Goal: Task Accomplishment & Management: Complete application form

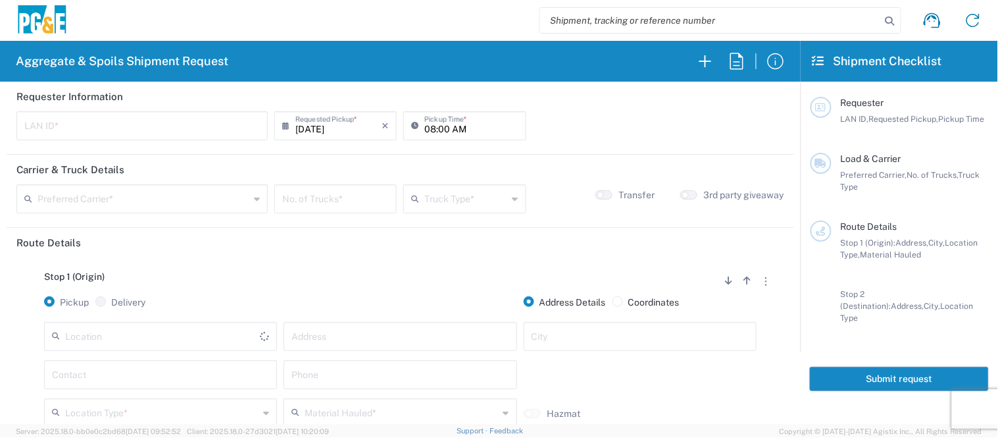
click at [145, 127] on input "text" at bounding box center [142, 124] width 236 height 23
type input "JKK9"
click at [425, 130] on input "08:00 AM" at bounding box center [471, 124] width 93 height 23
type input "05:00 AM"
click at [219, 203] on input "text" at bounding box center [144, 197] width 212 height 23
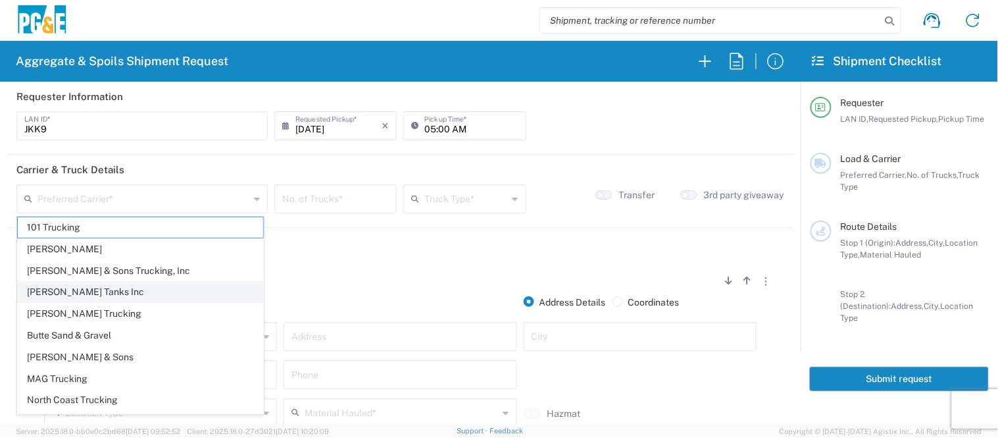
click at [128, 294] on span "[PERSON_NAME] Tanks Inc" at bounding box center [140, 292] width 245 height 20
type input "[PERSON_NAME] Tanks Inc"
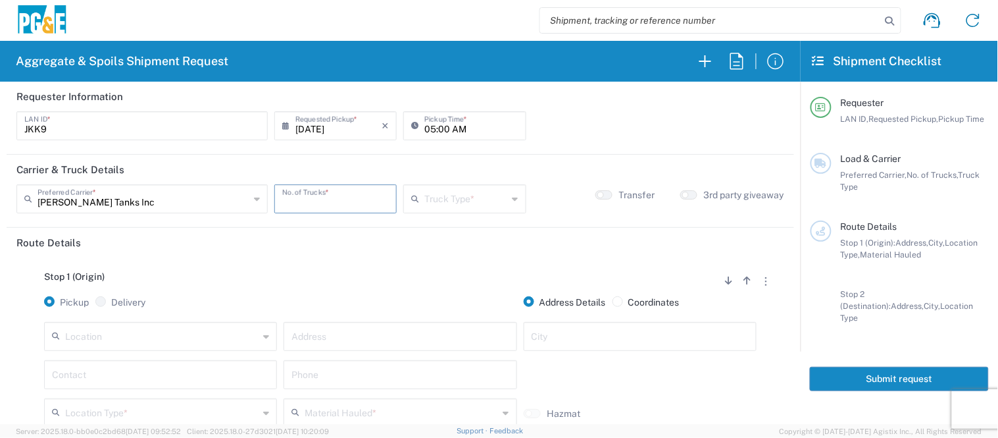
click at [305, 195] on input "number" at bounding box center [335, 197] width 107 height 23
type input "3"
click at [470, 200] on input "text" at bounding box center [466, 197] width 83 height 23
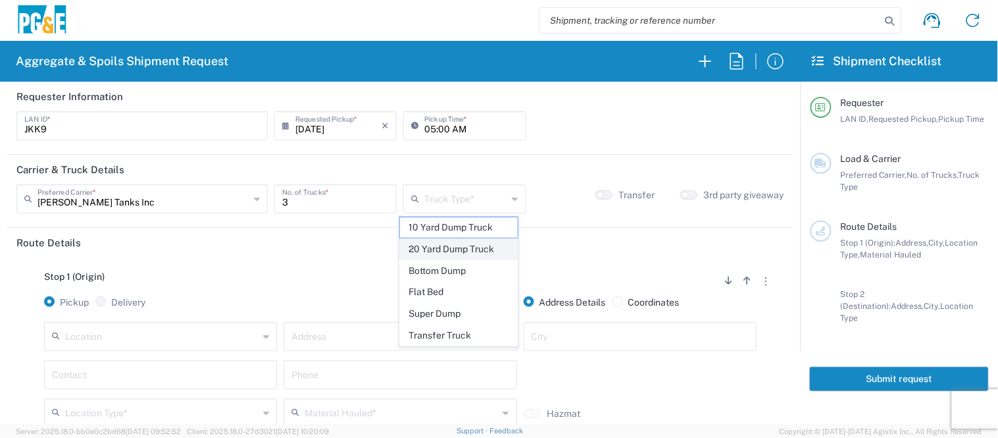
click at [473, 245] on span "20 Yard Dump Truck" at bounding box center [459, 249] width 118 height 20
type input "20 Yard Dump Truck"
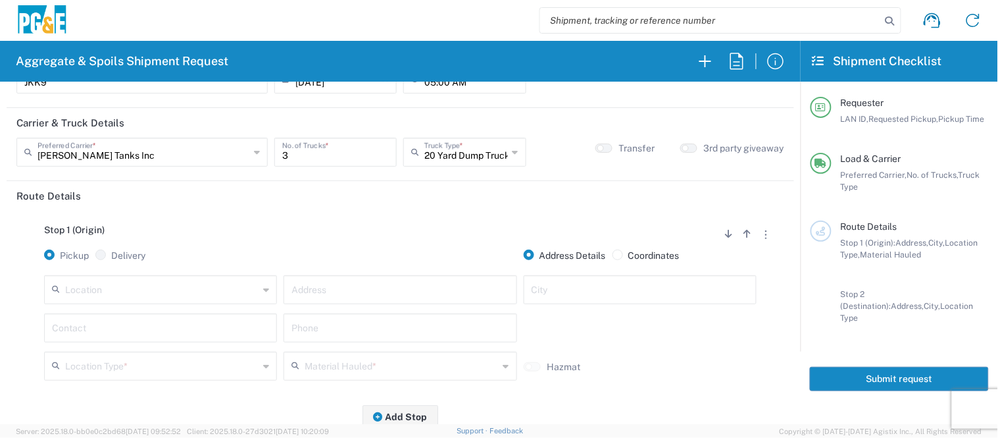
scroll to position [73, 0]
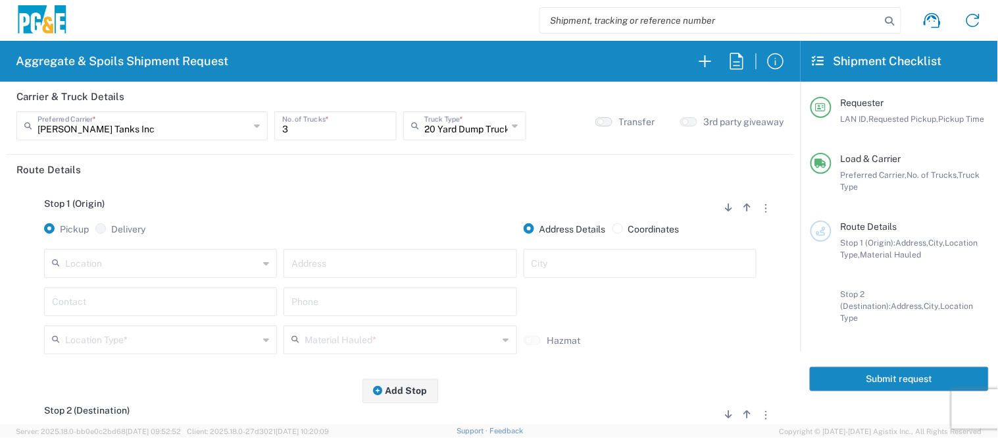
click at [602, 120] on button "button" at bounding box center [604, 121] width 17 height 9
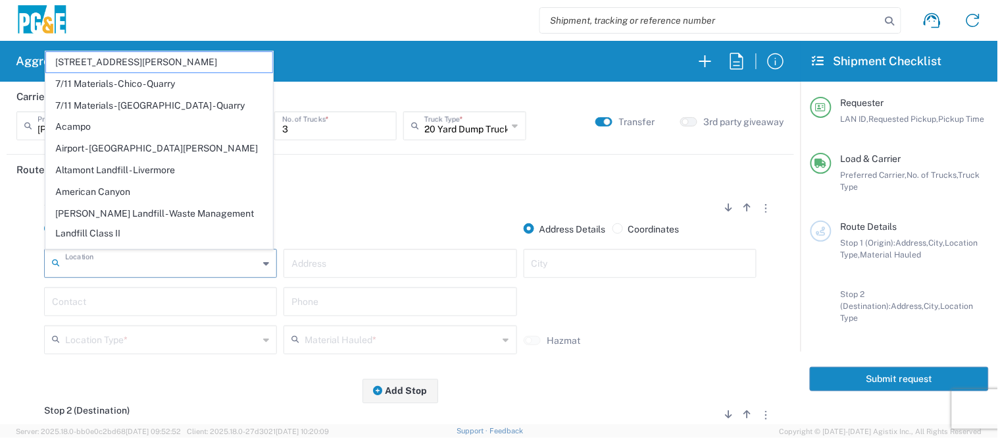
click at [213, 262] on input "text" at bounding box center [161, 262] width 193 height 23
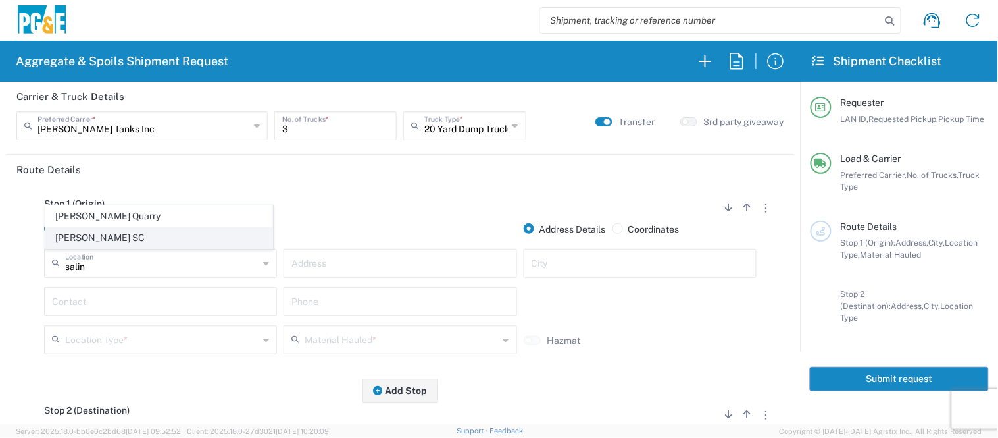
click at [79, 230] on span "[PERSON_NAME] SC" at bounding box center [159, 238] width 226 height 20
type input "[PERSON_NAME] SC"
type input "[STREET_ADDRESS]"
type input "[PERSON_NAME]"
type input "Business No Loading Dock"
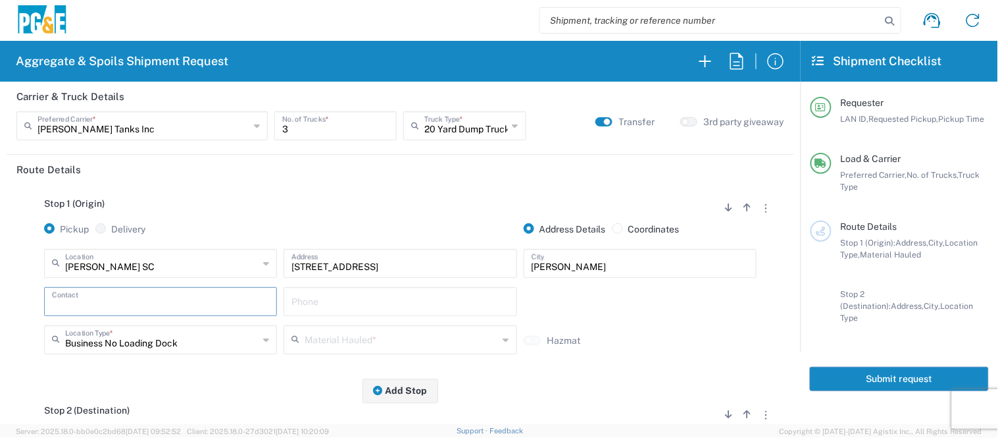
click at [99, 294] on input "text" at bounding box center [160, 300] width 217 height 23
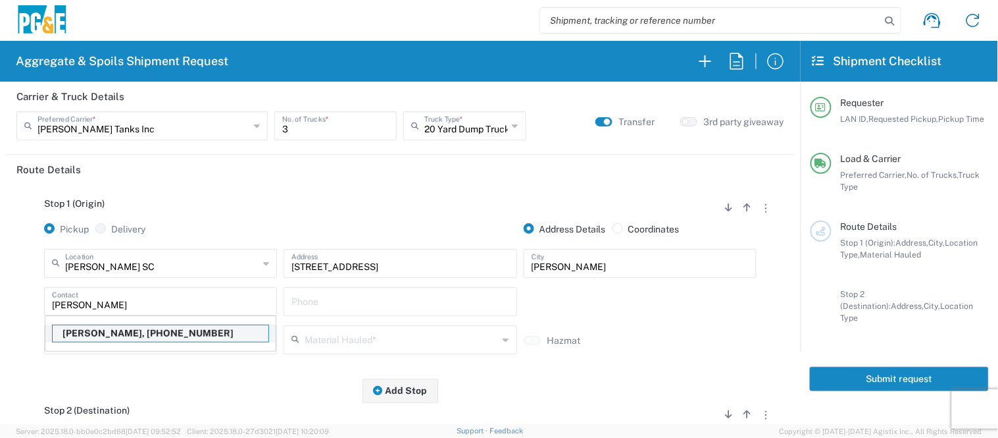
click at [100, 336] on p "[PERSON_NAME], [PHONE_NUMBER]" at bounding box center [161, 333] width 216 height 16
type input "[PERSON_NAME]"
type input "[PHONE_NUMBER]"
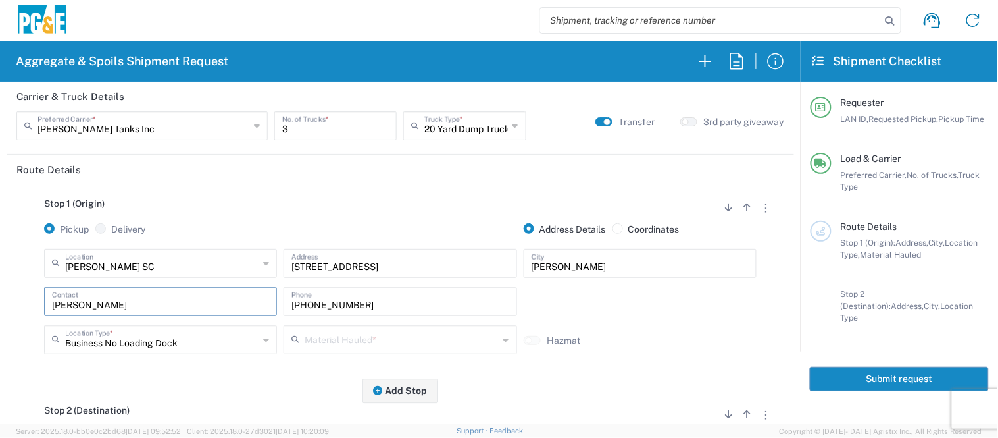
click at [312, 334] on input "text" at bounding box center [401, 338] width 193 height 23
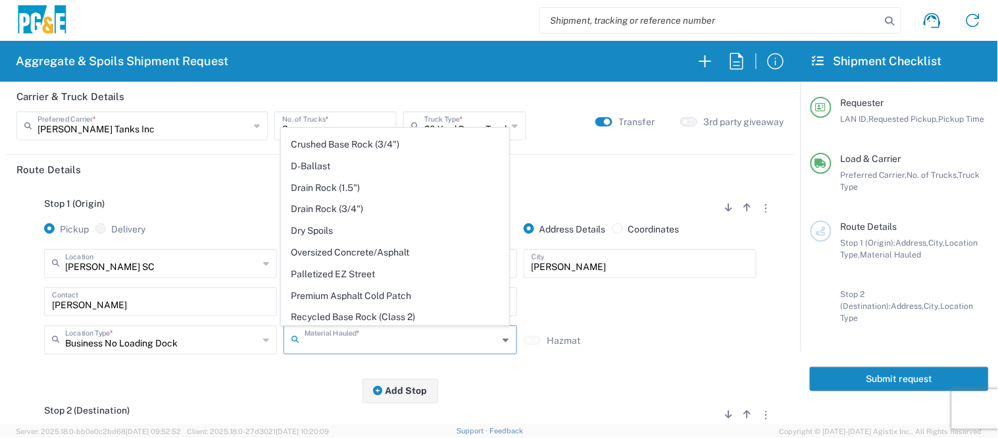
scroll to position [219, 0]
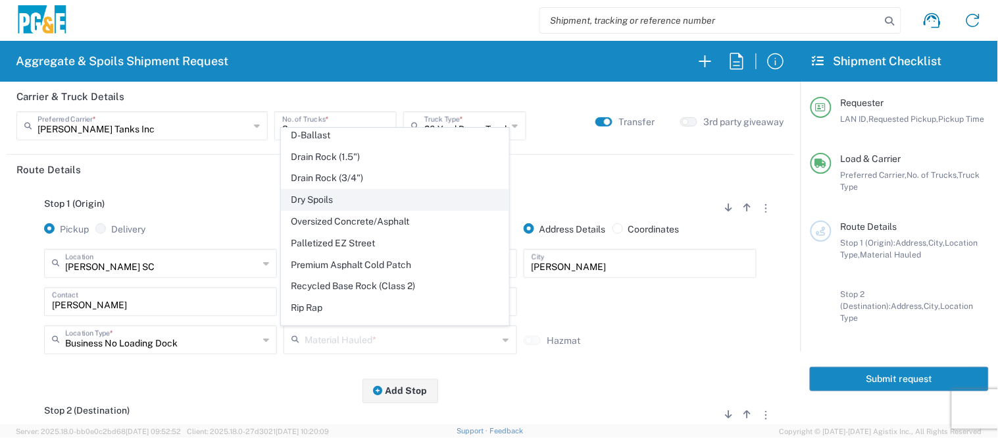
click at [350, 201] on span "Dry Spoils" at bounding box center [395, 200] width 226 height 20
type input "Dry Spoils"
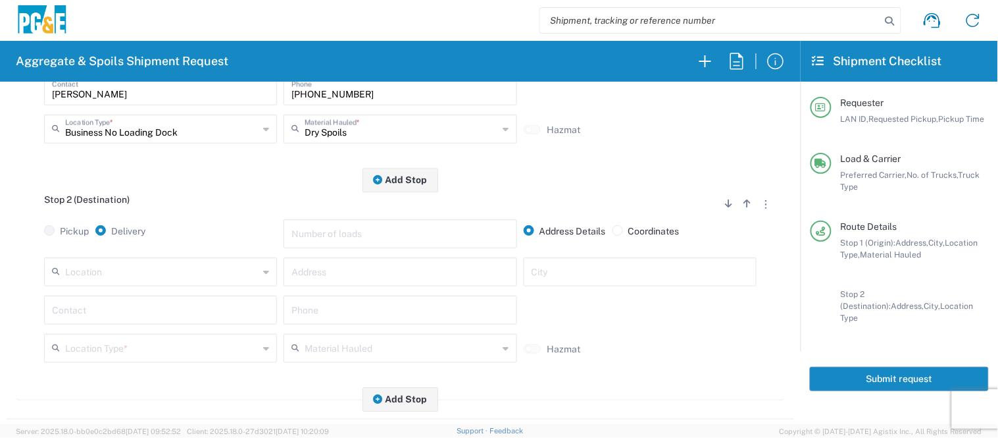
scroll to position [365, 0]
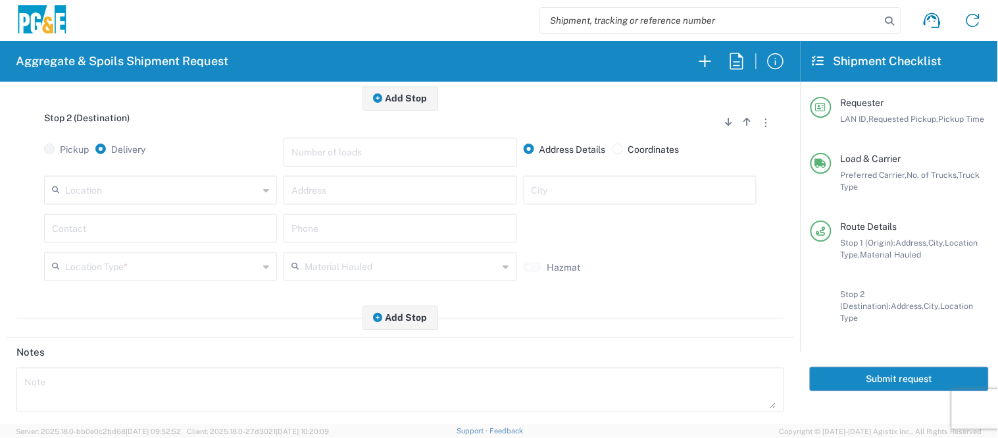
click at [152, 193] on input "text" at bounding box center [161, 189] width 193 height 23
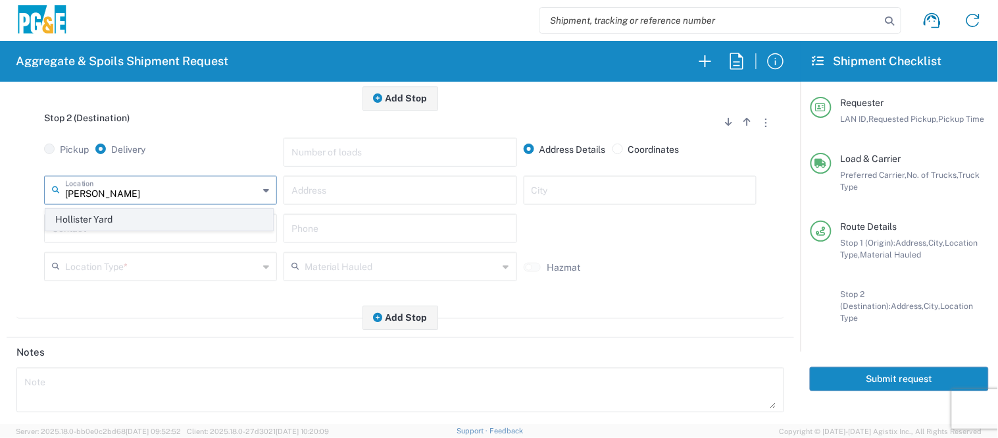
click at [124, 215] on span "Hollister Yard" at bounding box center [159, 219] width 226 height 20
type input "Hollister Yard"
type input "[STREET_ADDRESS]"
type input "Hollister"
type input "Business No Loading Dock"
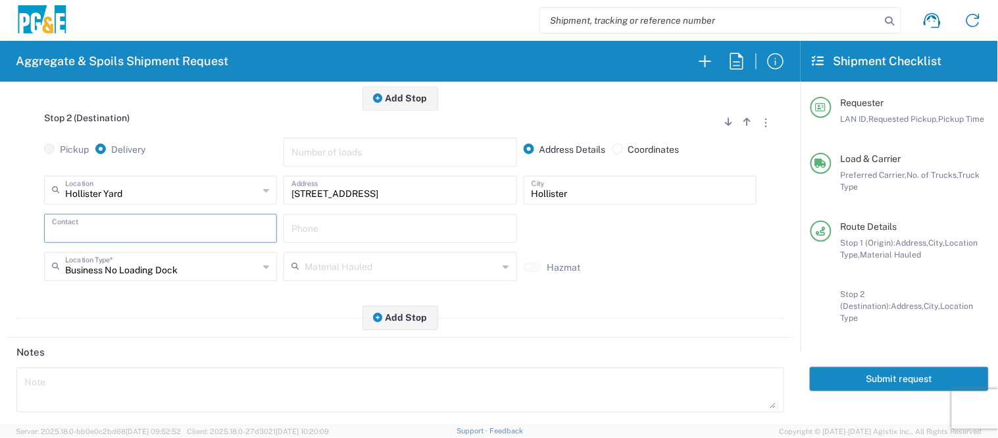
click at [123, 228] on input "text" at bounding box center [160, 227] width 217 height 23
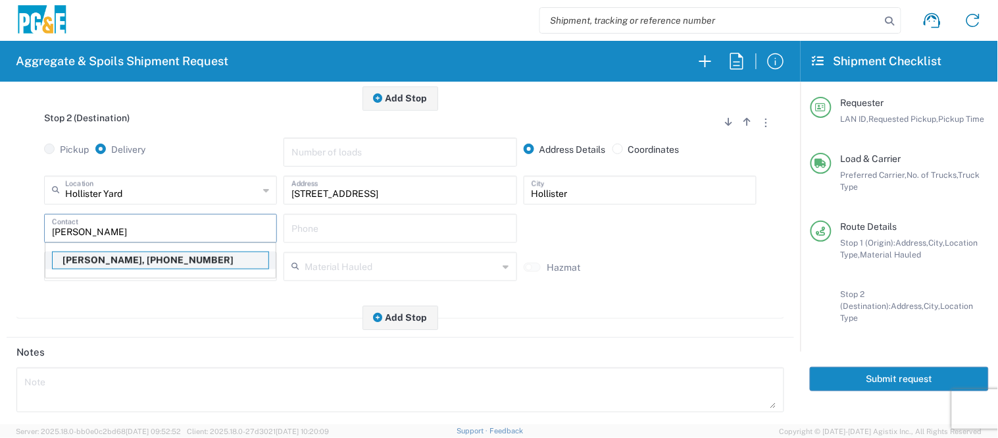
click at [110, 259] on p "[PERSON_NAME], [PHONE_NUMBER]" at bounding box center [161, 260] width 216 height 16
type input "[PERSON_NAME]"
type input "[PHONE_NUMBER]"
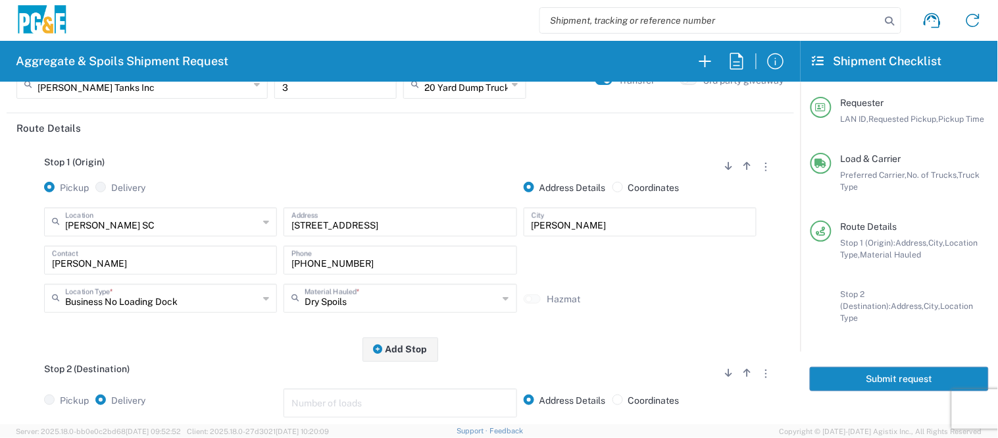
scroll to position [0, 0]
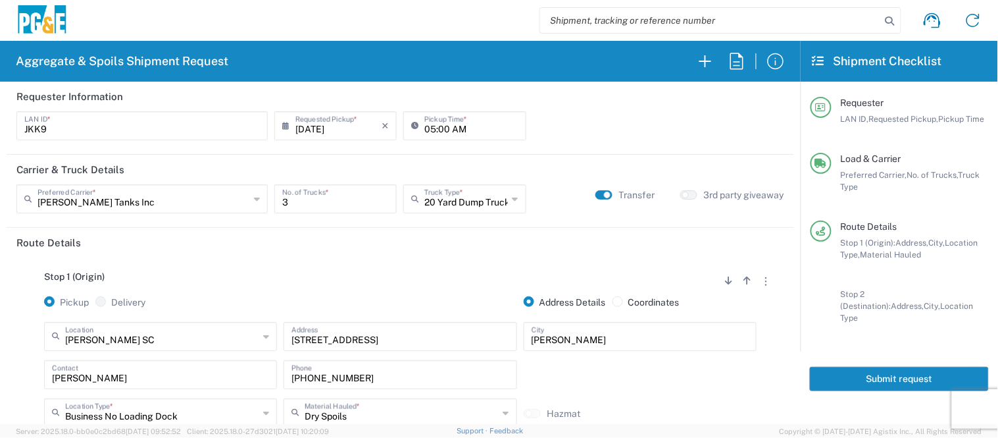
click at [845, 367] on button "Submit request" at bounding box center [899, 379] width 179 height 24
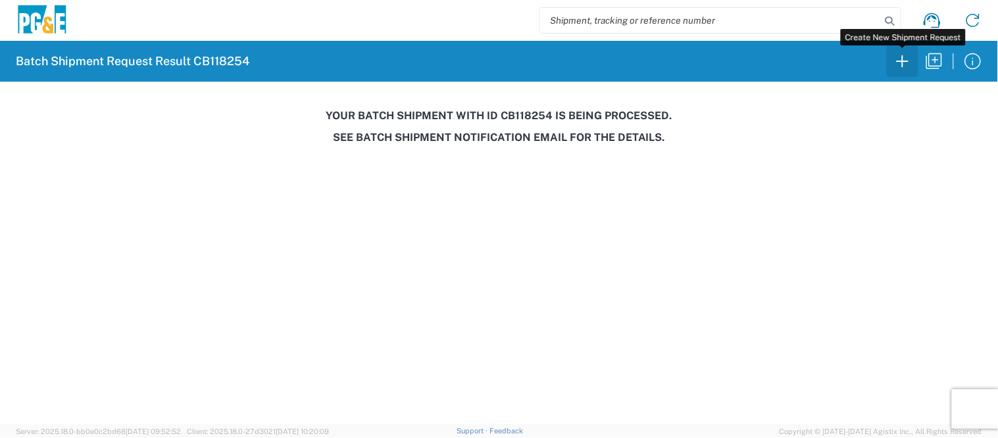
click at [904, 66] on icon "button" at bounding box center [902, 61] width 21 height 21
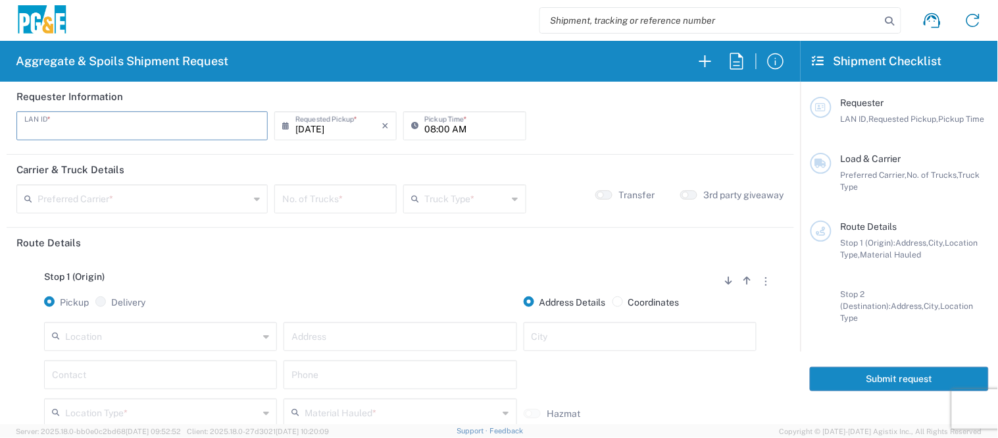
click at [116, 125] on input "text" at bounding box center [142, 124] width 236 height 23
type input "T3MP"
click at [425, 130] on input "08:00 AM" at bounding box center [471, 124] width 93 height 23
type input "06:00 AM"
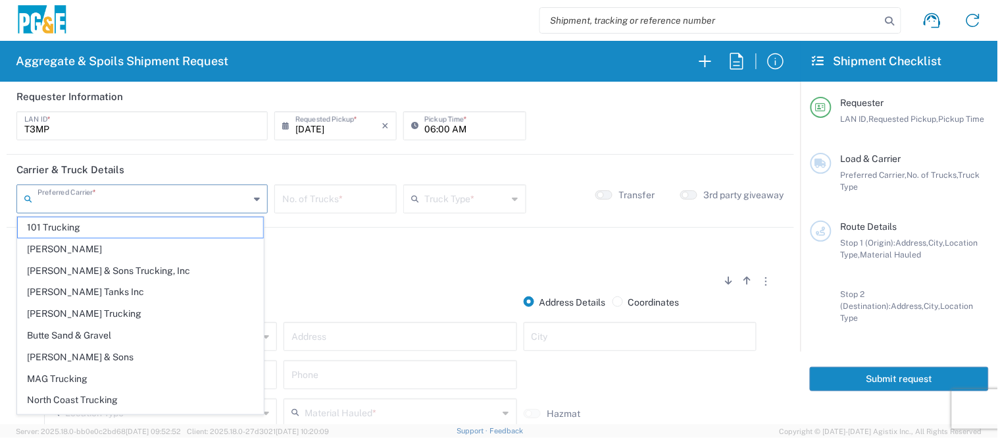
click at [128, 190] on input "text" at bounding box center [144, 197] width 212 height 23
click at [115, 290] on span "[PERSON_NAME] Tanks Inc" at bounding box center [140, 292] width 245 height 20
type input "[PERSON_NAME] Tanks Inc"
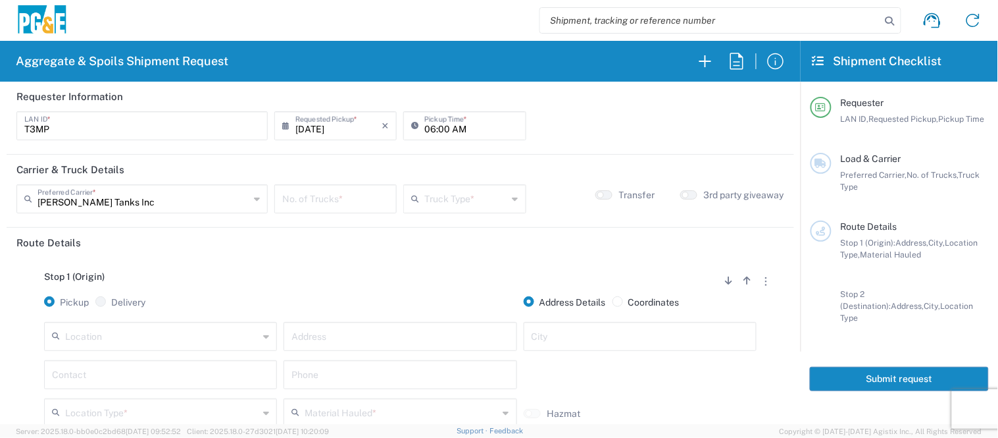
click at [301, 202] on input "number" at bounding box center [335, 197] width 107 height 23
type input "1"
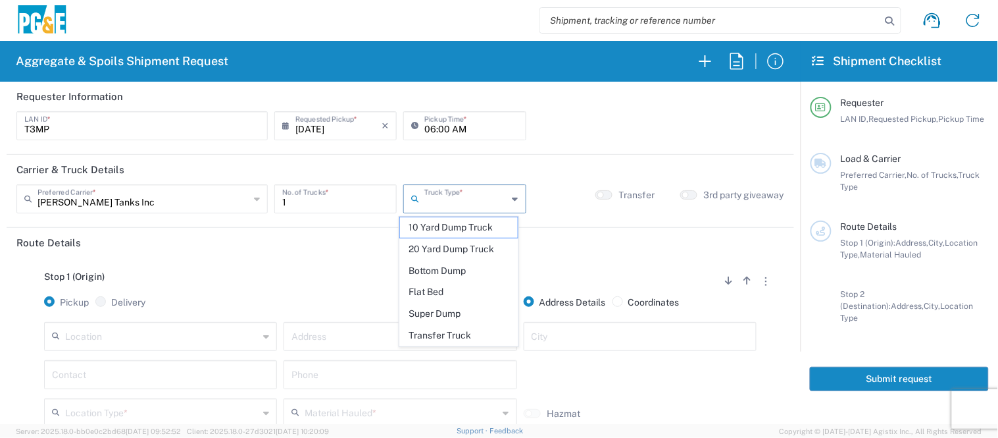
click at [496, 201] on input "text" at bounding box center [466, 197] width 83 height 23
click at [464, 253] on span "20 Yard Dump Truck" at bounding box center [459, 249] width 118 height 20
type input "20 Yard Dump Truck"
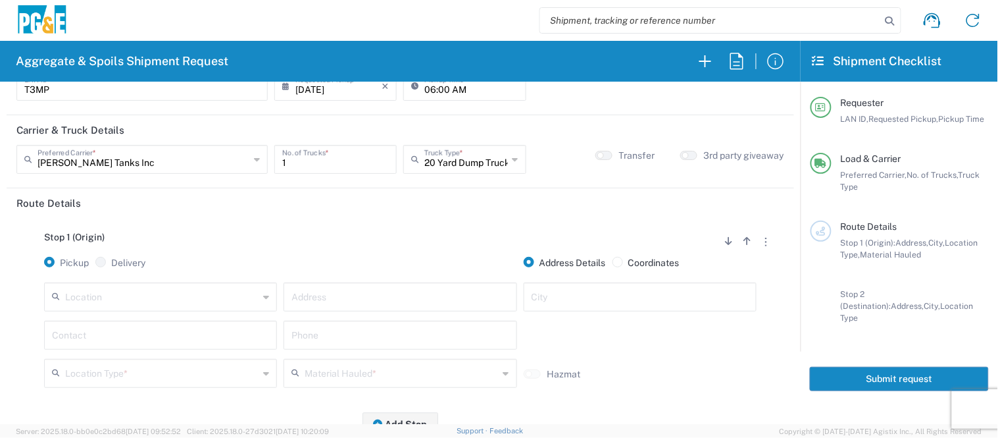
scroll to position [73, 0]
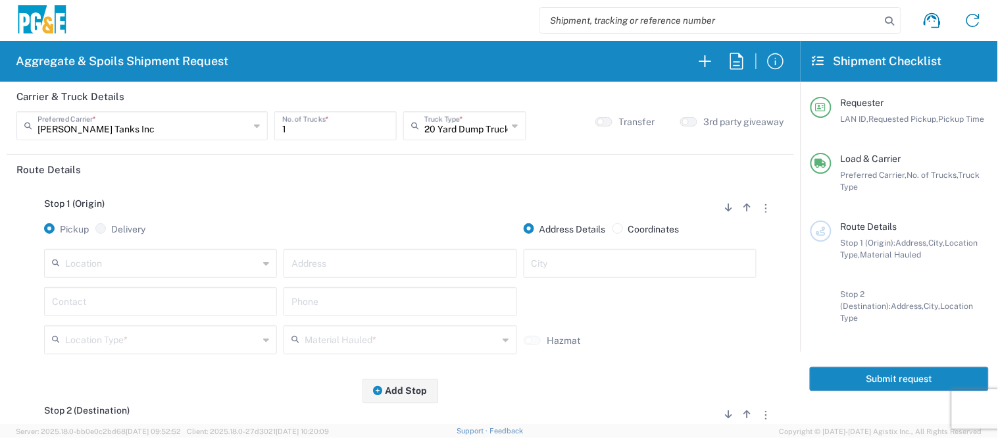
click at [170, 267] on input "text" at bounding box center [161, 262] width 193 height 23
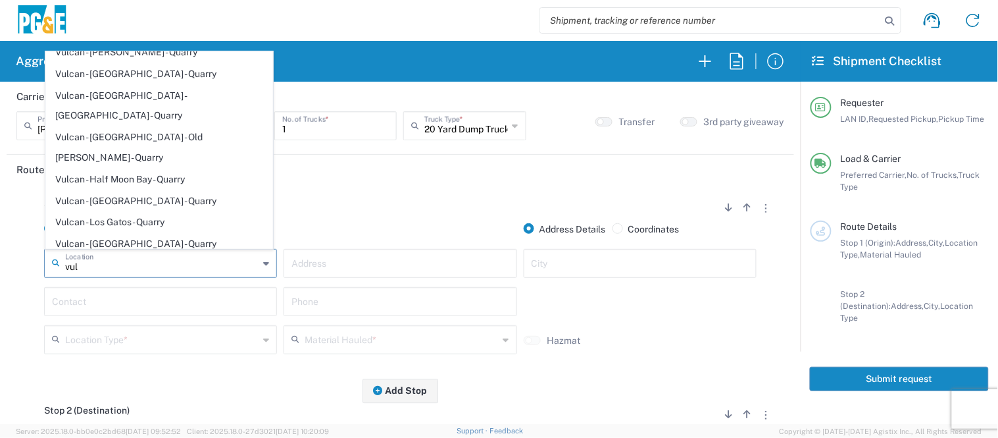
scroll to position [0, 0]
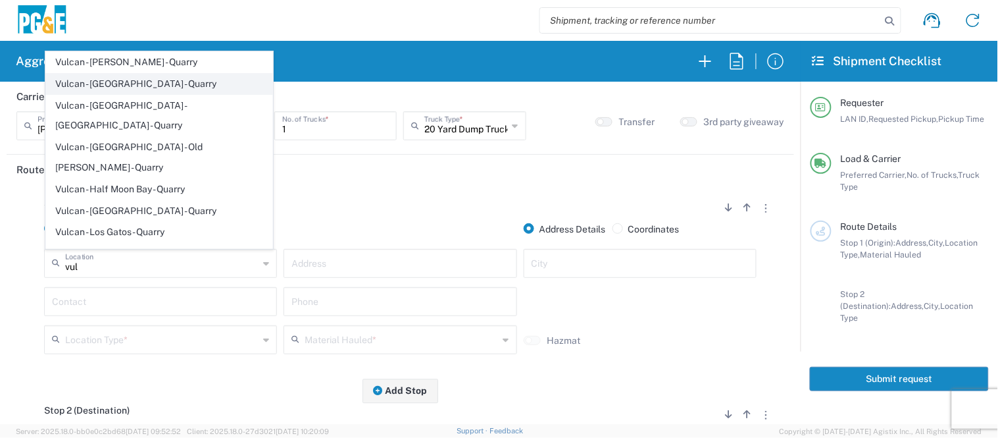
click at [161, 89] on span "Vulcan - [GEOGRAPHIC_DATA] - Quarry" at bounding box center [159, 84] width 226 height 20
type input "Vulcan - [GEOGRAPHIC_DATA] - Quarry"
type input "[STREET_ADDRESS]"
type input "[GEOGRAPHIC_DATA]"
type input "Quarry"
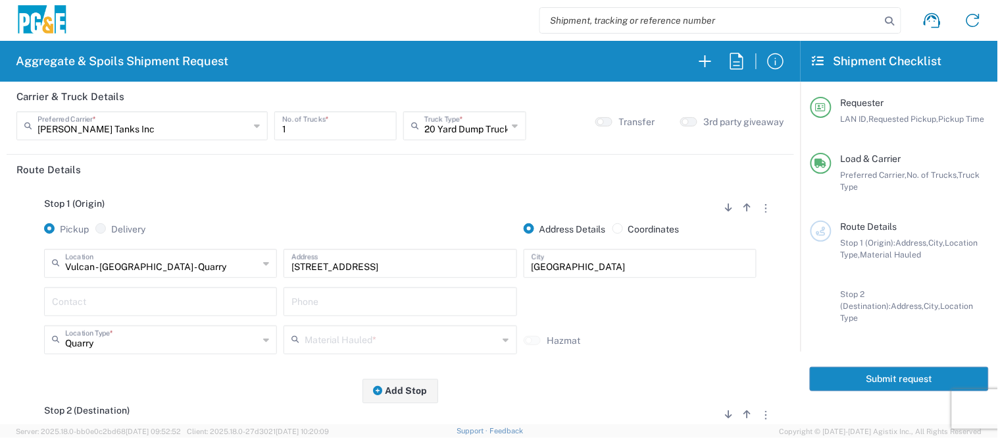
click at [129, 300] on input "text" at bounding box center [160, 300] width 217 height 23
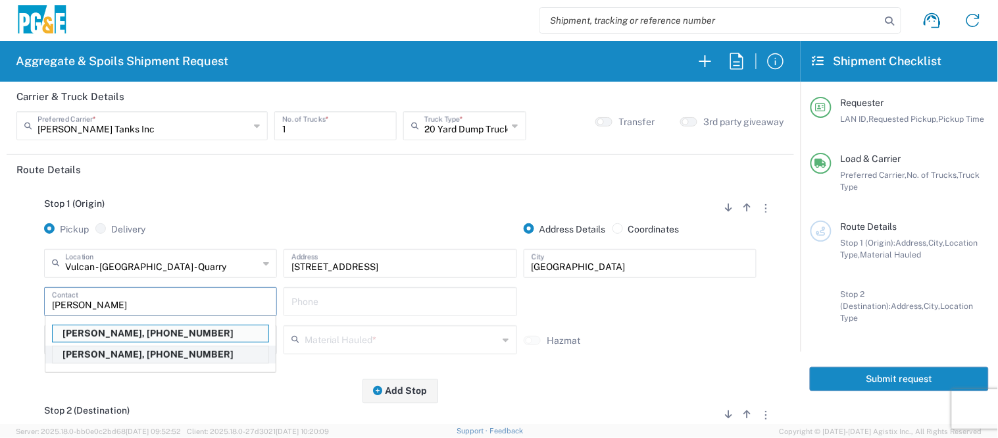
click at [76, 350] on p "[PERSON_NAME], [PHONE_NUMBER]" at bounding box center [161, 354] width 216 height 16
type input "[PERSON_NAME]"
type input "[PHONE_NUMBER]"
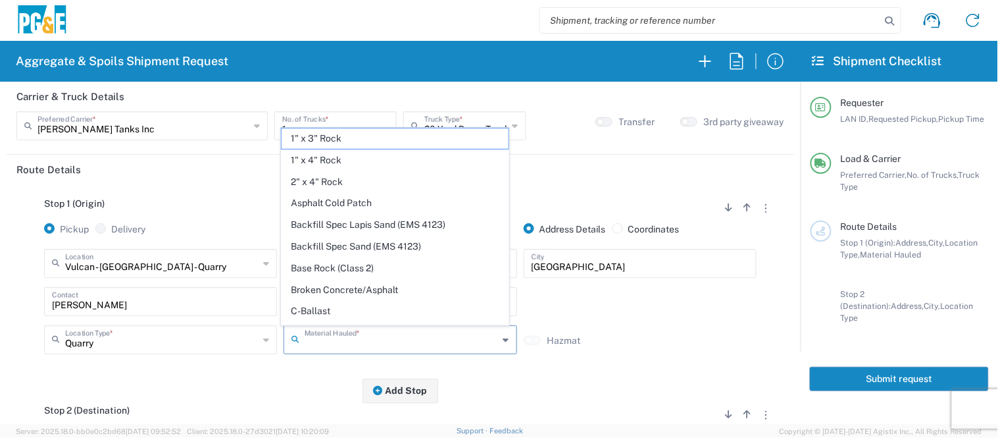
click at [325, 340] on input "text" at bounding box center [401, 338] width 193 height 23
click at [358, 199] on span "Asphalt Cold Patch" at bounding box center [395, 203] width 226 height 20
type input "Asphalt Cold Patch"
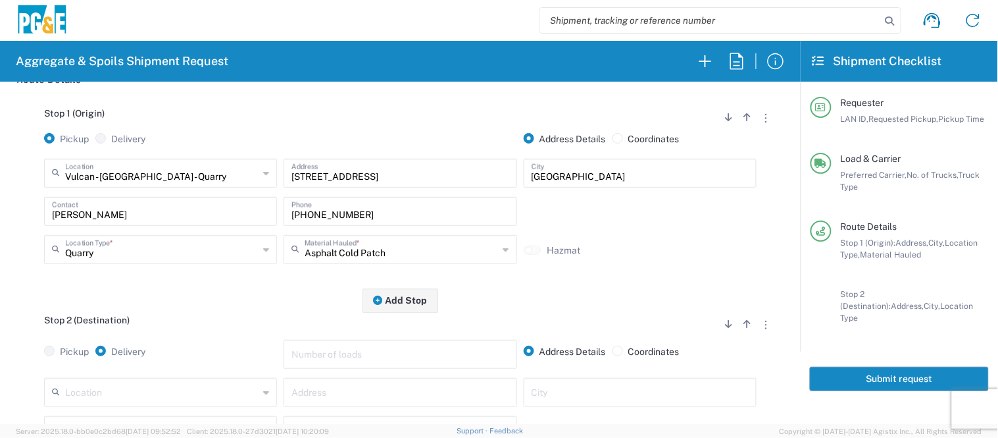
scroll to position [292, 0]
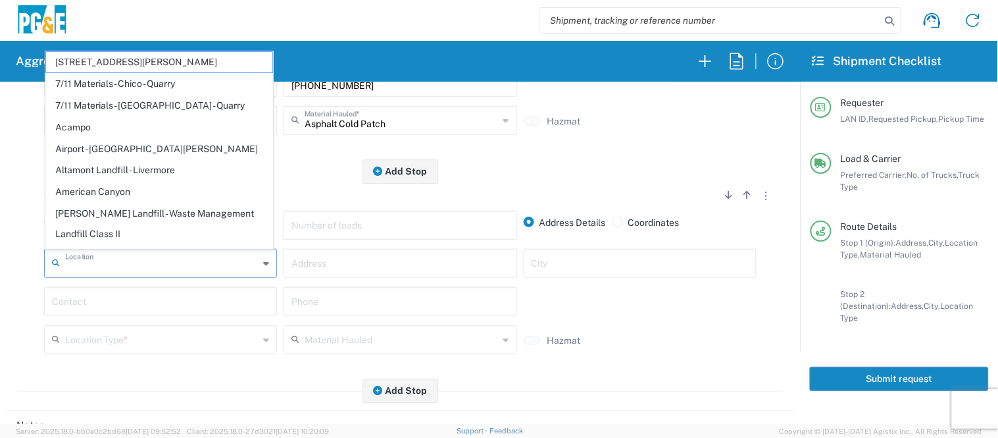
click at [90, 261] on input "text" at bounding box center [161, 262] width 193 height 23
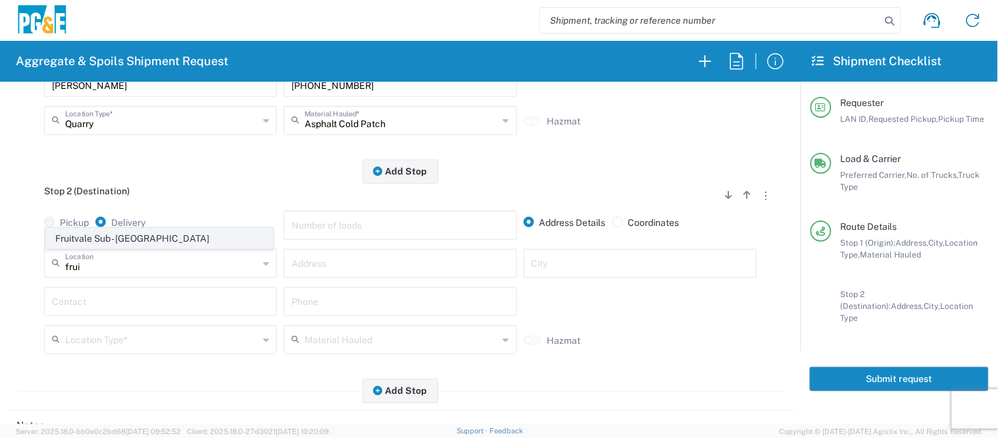
click at [97, 244] on span "Fruitvale Sub - [GEOGRAPHIC_DATA]" at bounding box center [159, 238] width 226 height 20
type input "Fruitvale Sub - [GEOGRAPHIC_DATA]"
type input "[STREET_ADDRESS]"
type input "[GEOGRAPHIC_DATA]"
type input "Business No Loading Dock"
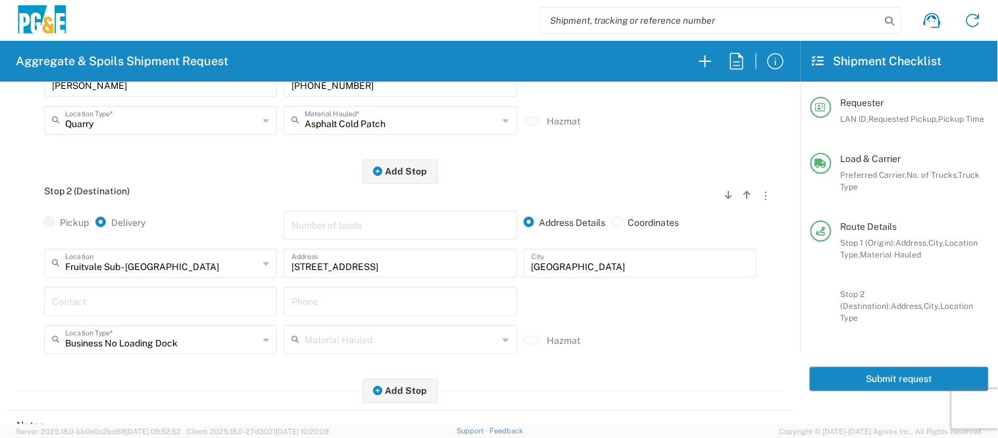
click at [115, 311] on input "text" at bounding box center [160, 300] width 217 height 23
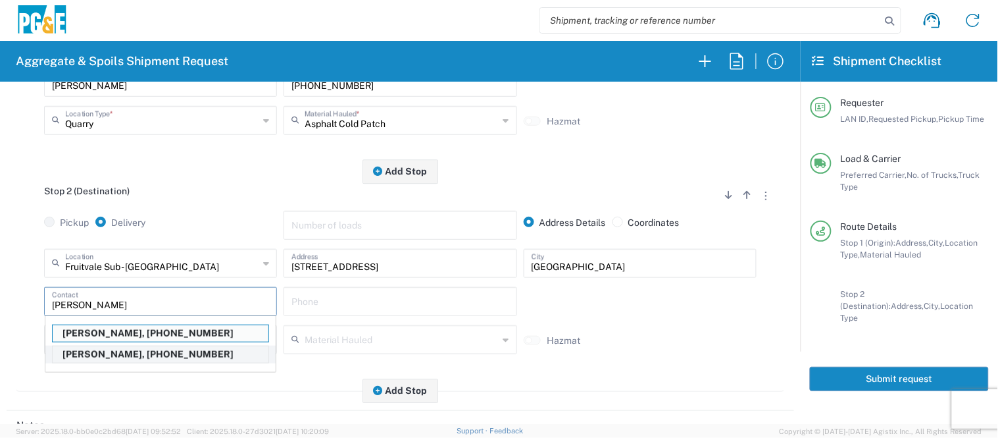
click at [90, 346] on p "[PERSON_NAME], [PHONE_NUMBER]" at bounding box center [161, 354] width 216 height 16
type input "[PERSON_NAME]"
type input "[PHONE_NUMBER]"
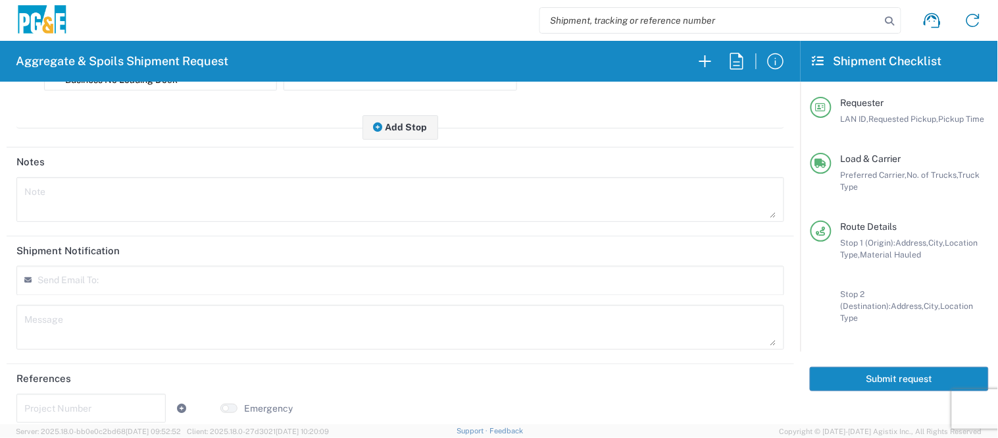
scroll to position [568, 0]
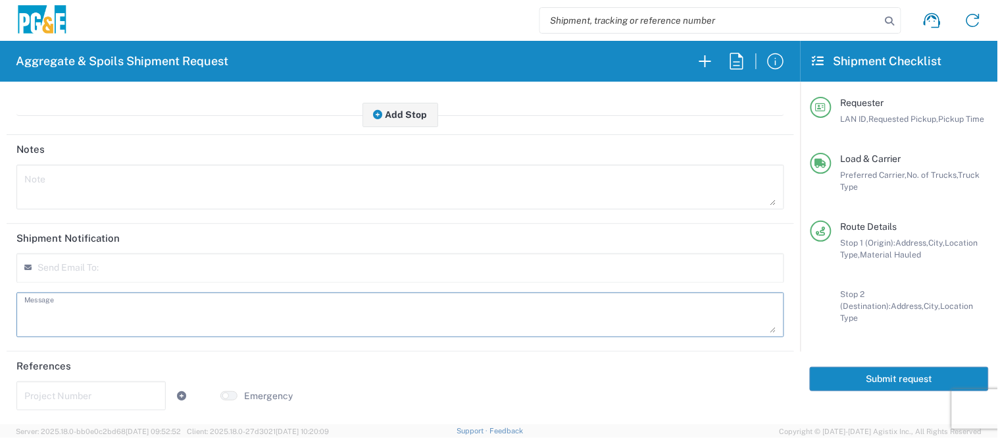
click at [184, 311] on textarea at bounding box center [400, 314] width 752 height 37
drag, startPoint x: 166, startPoint y: 329, endPoint x: 15, endPoint y: 305, distance: 152.6
click at [15, 305] on agx-text-control "Deliver 2 loads of Cutback See [PERSON_NAME] for instructions after Message" at bounding box center [400, 314] width 775 height 45
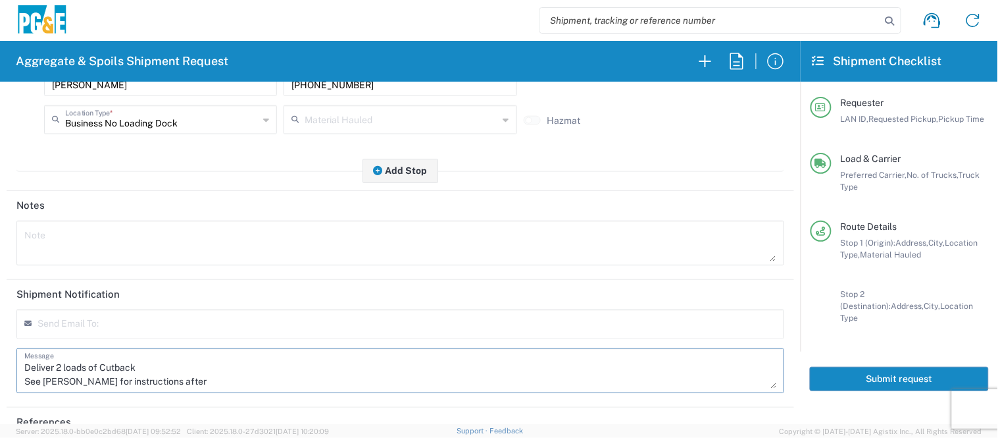
scroll to position [496, 0]
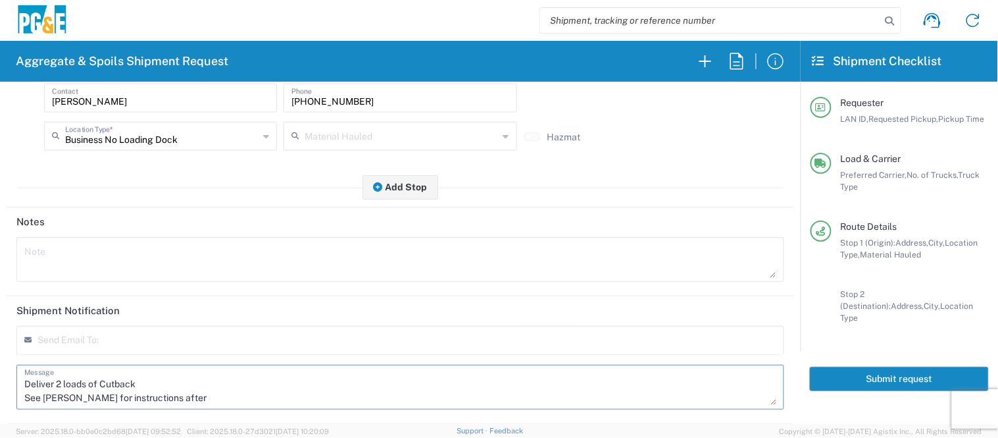
type textarea "Deliver 2 loads of Cutback See [PERSON_NAME] for instructions after"
click at [84, 260] on textarea at bounding box center [400, 259] width 752 height 37
paste textarea "Deliver 2 loads of Cutback See [PERSON_NAME] for instructions after"
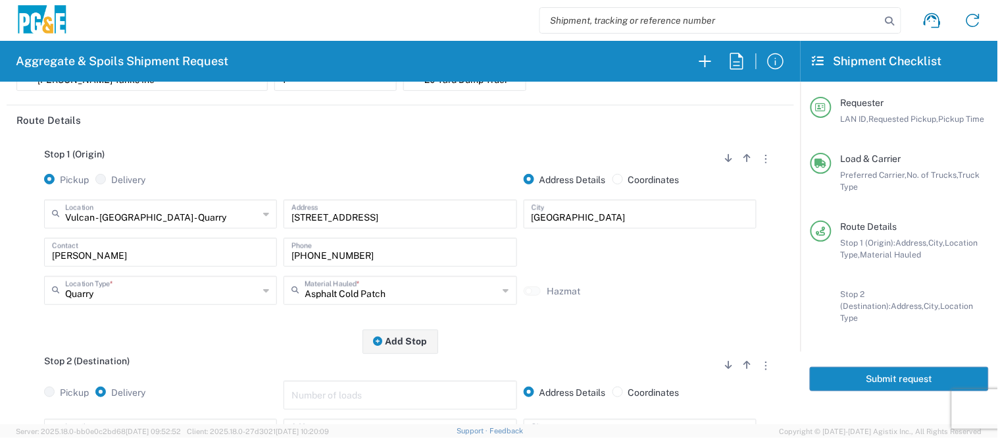
scroll to position [0, 0]
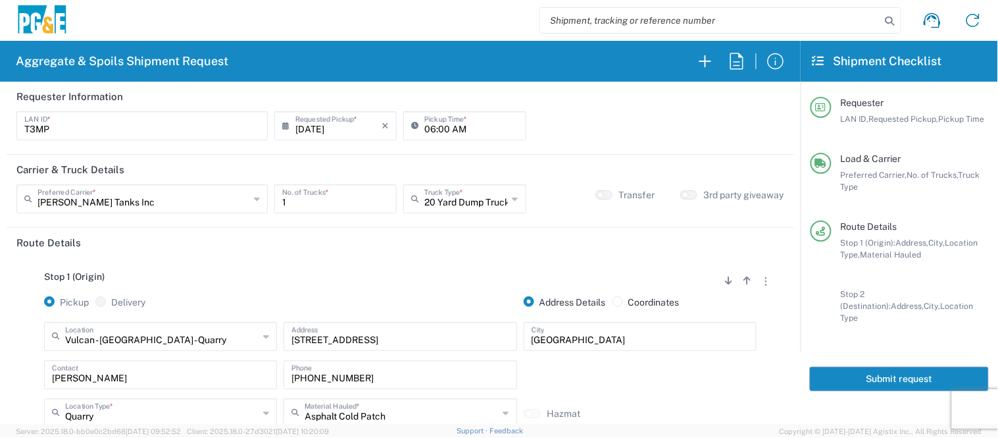
type textarea "Deliver 2 loads of Cutback See [PERSON_NAME] for instructions after"
click at [853, 372] on button "Submit request" at bounding box center [899, 379] width 179 height 24
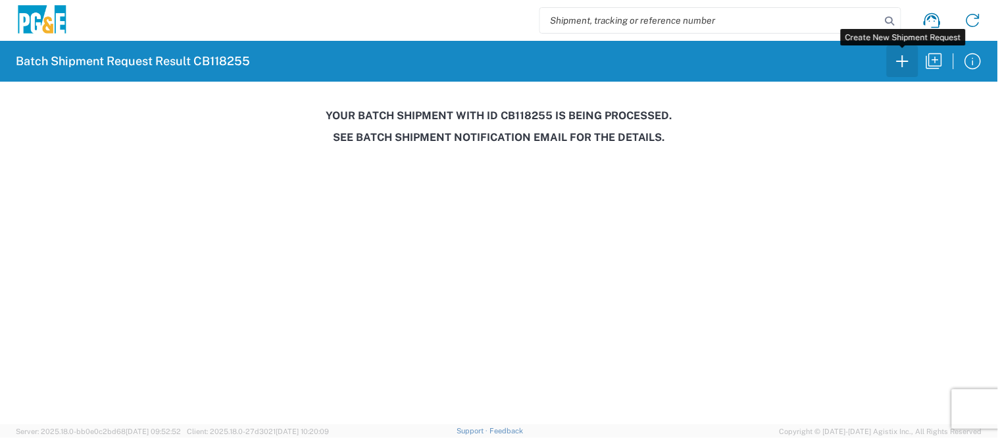
click at [902, 56] on icon "button" at bounding box center [902, 61] width 21 height 21
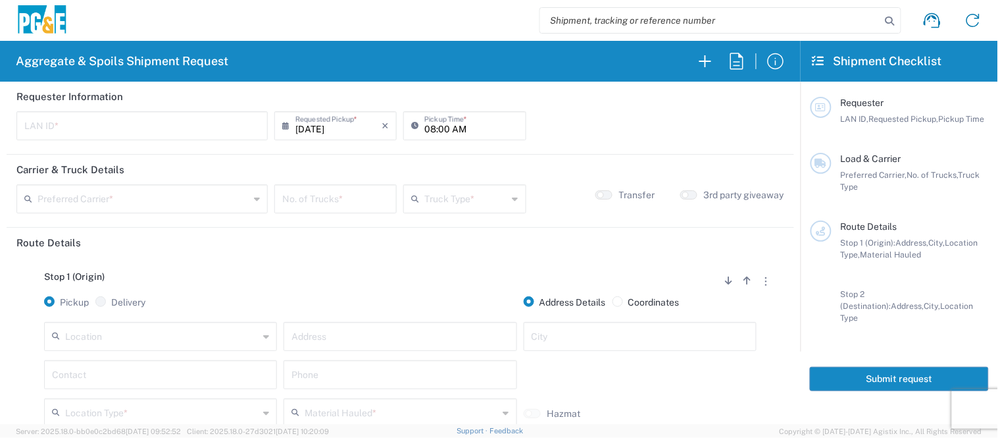
click at [171, 120] on input "text" at bounding box center [142, 124] width 236 height 23
type input "JCF6"
click at [425, 128] on input "08:00 AM" at bounding box center [471, 124] width 93 height 23
type input "07:00 AM"
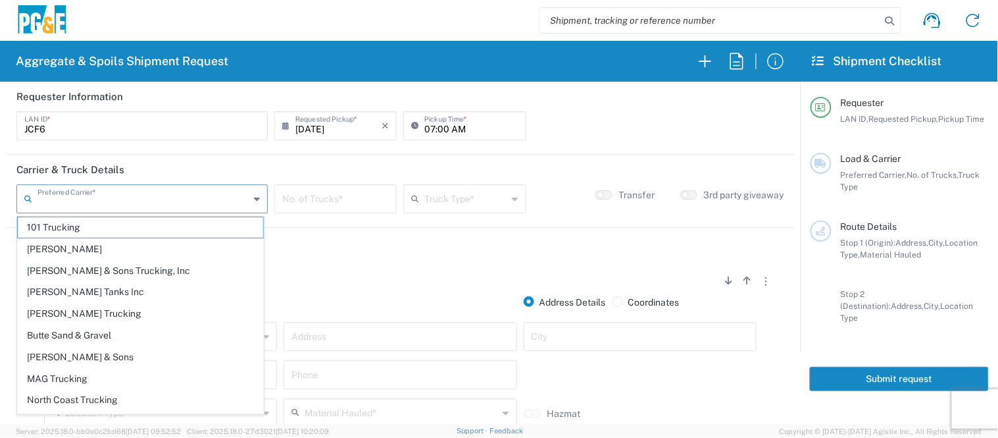
click at [159, 201] on input "text" at bounding box center [144, 197] width 212 height 23
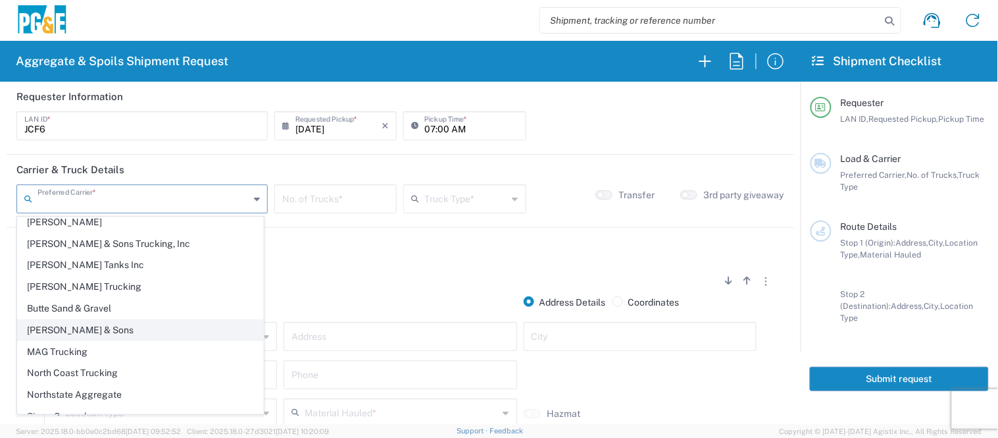
scroll to position [41, 0]
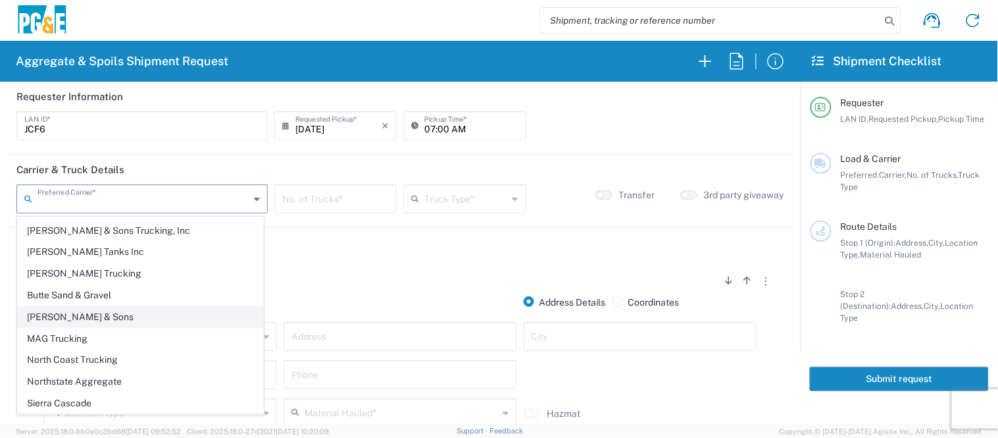
click at [90, 323] on span "[PERSON_NAME] & Sons" at bounding box center [140, 317] width 245 height 20
type input "[PERSON_NAME] & Sons"
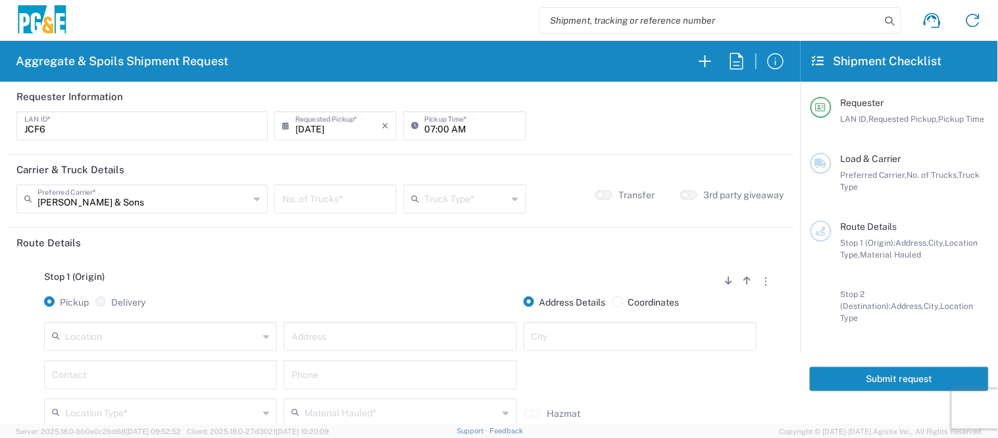
click at [303, 207] on input "number" at bounding box center [335, 197] width 107 height 23
type input "3"
click at [482, 199] on input "text" at bounding box center [466, 197] width 83 height 23
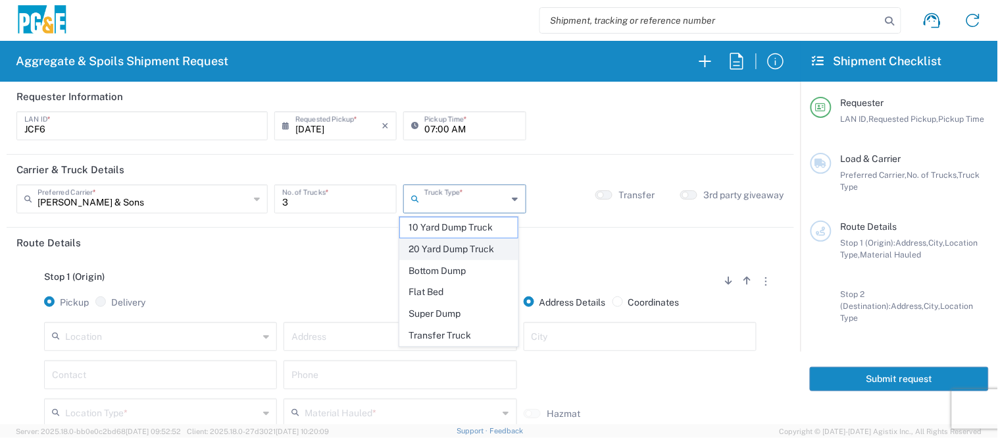
click at [445, 249] on span "20 Yard Dump Truck" at bounding box center [459, 249] width 118 height 20
type input "20 Yard Dump Truck"
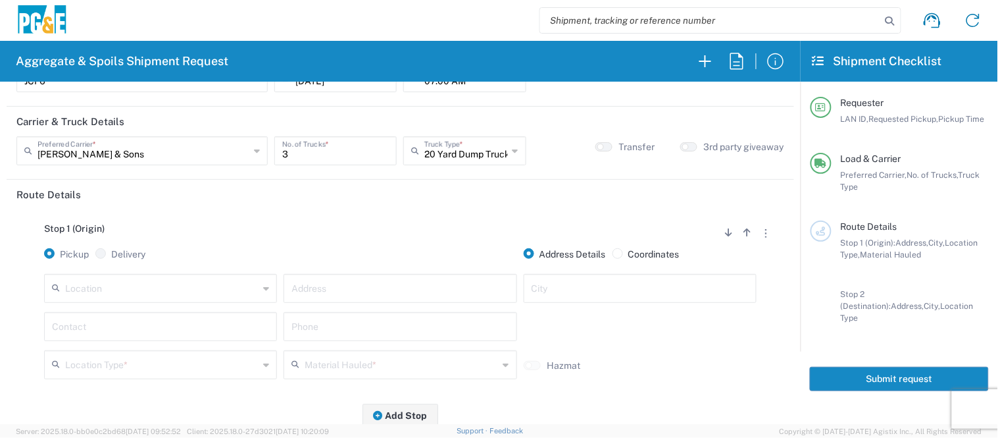
scroll to position [73, 0]
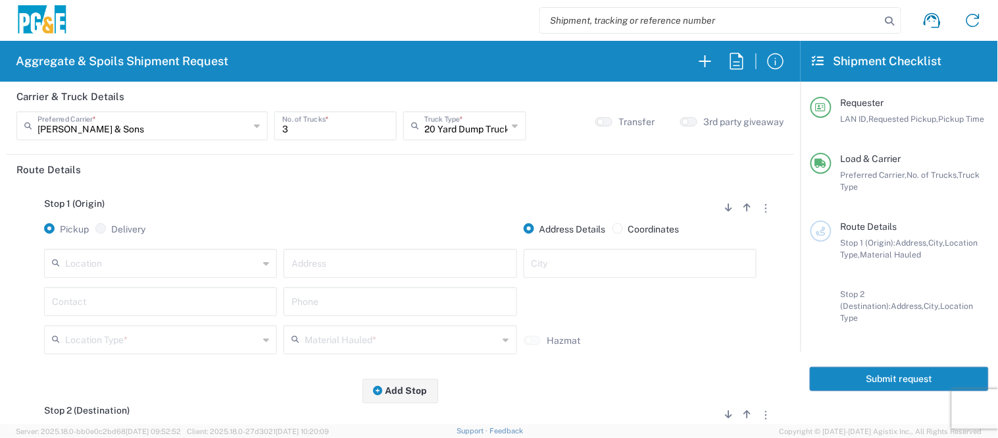
click at [103, 255] on input "text" at bounding box center [161, 262] width 193 height 23
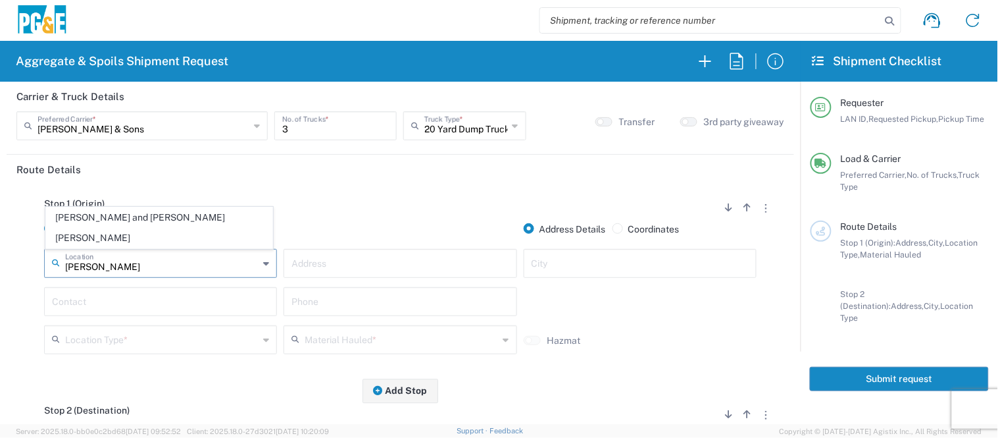
click at [108, 241] on span "[PERSON_NAME] and [PERSON_NAME] [PERSON_NAME]" at bounding box center [159, 227] width 226 height 41
type input "[PERSON_NAME] and [PERSON_NAME] [PERSON_NAME]"
type input "[STREET_ADDRESS]"
type input "Escalon"
type input "Quarry"
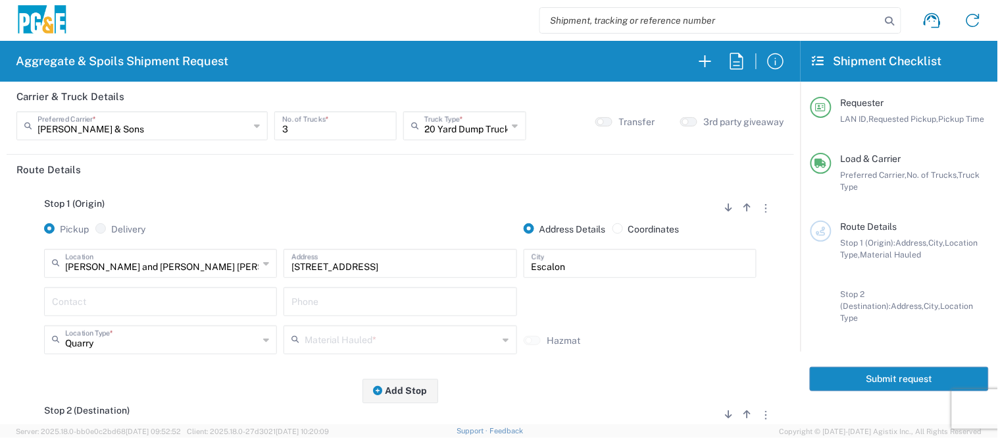
click at [96, 297] on input "text" at bounding box center [160, 300] width 217 height 23
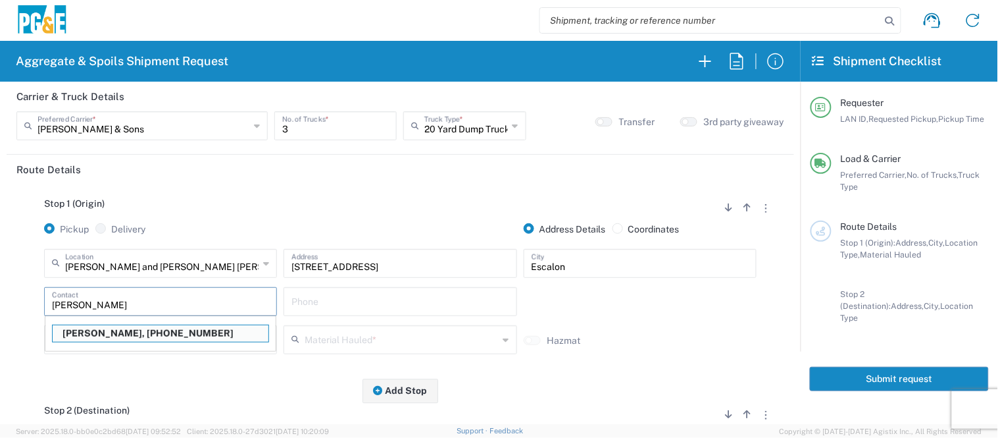
type input "[PERSON_NAME]"
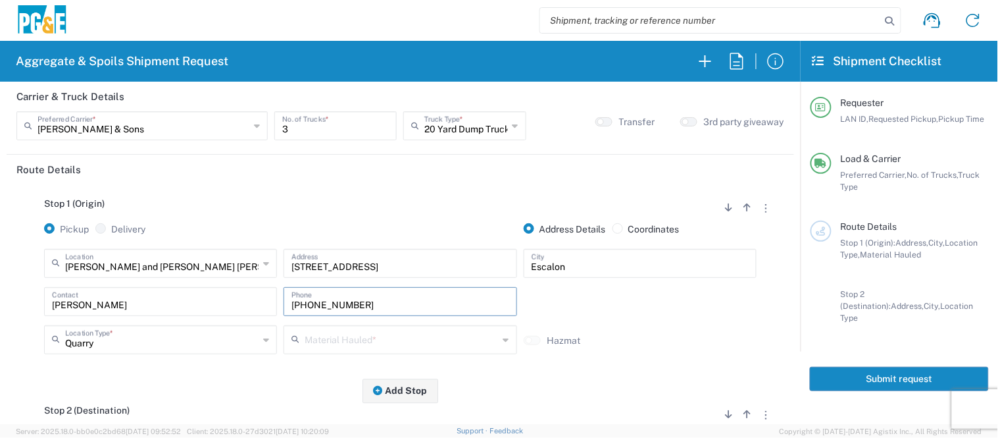
type input "[PHONE_NUMBER]"
click at [320, 338] on input "text" at bounding box center [401, 338] width 193 height 23
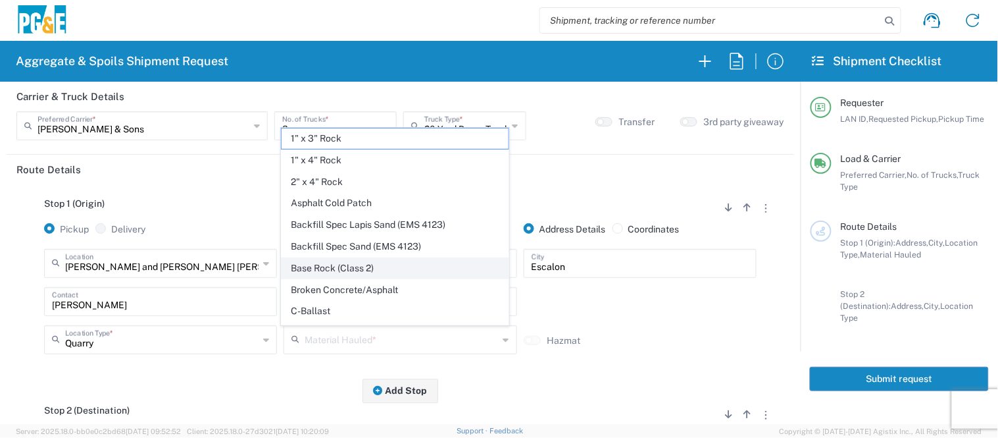
click at [343, 268] on span "Base Rock (Class 2)" at bounding box center [395, 268] width 226 height 20
type input "Base Rock (Class 2)"
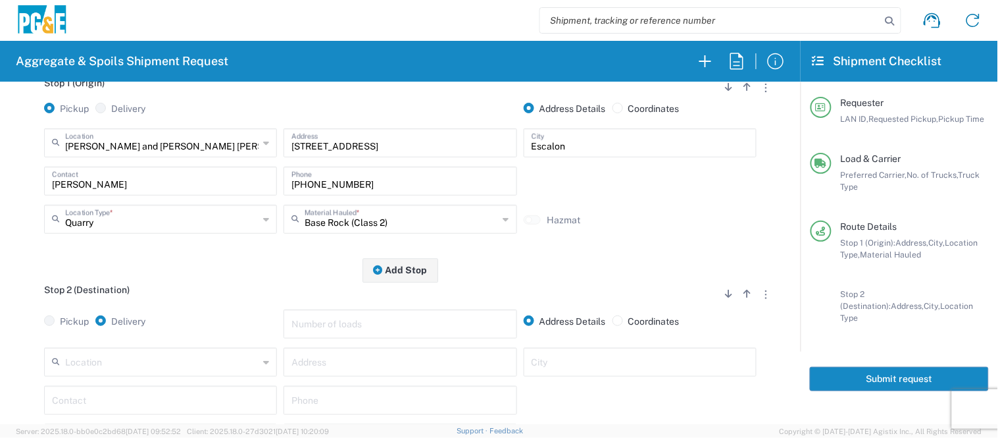
scroll to position [219, 0]
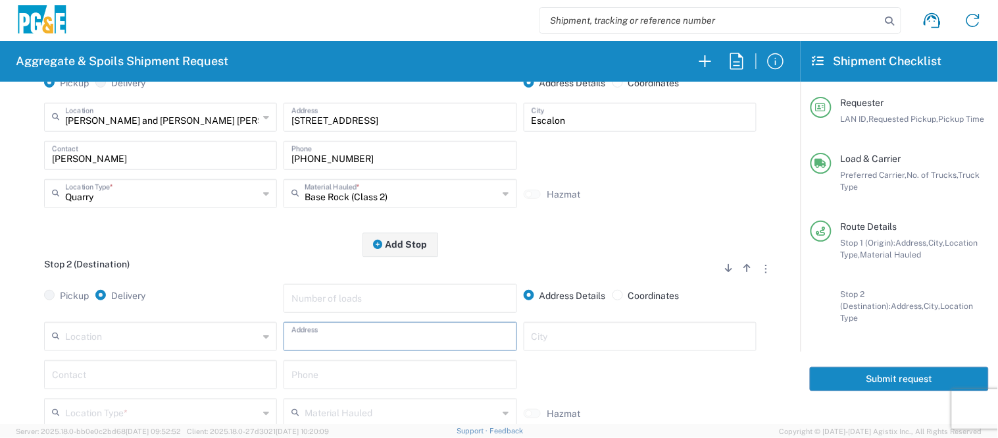
click at [292, 334] on input "text" at bounding box center [400, 335] width 217 height 23
click at [356, 338] on input "text" at bounding box center [400, 335] width 217 height 23
paste input "1181 [PERSON_NAME], [PERSON_NAME]"
type input "1181 [PERSON_NAME]"
type input "Z"
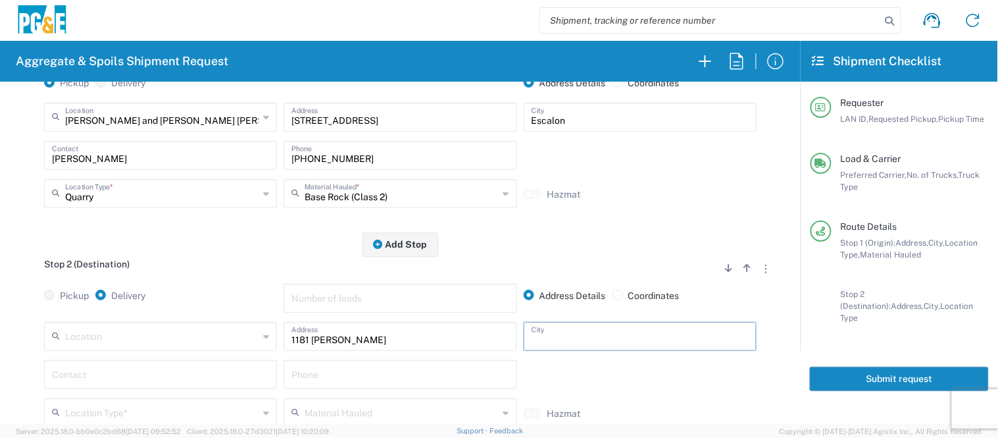
paste input "1181 [PERSON_NAME], [PERSON_NAME]"
click at [612, 338] on input "1181 [PERSON_NAME], [PERSON_NAME]" at bounding box center [640, 335] width 217 height 23
type input "Stockton"
click at [126, 385] on input "text" at bounding box center [160, 373] width 217 height 23
type input "[PERSON_NAME]"
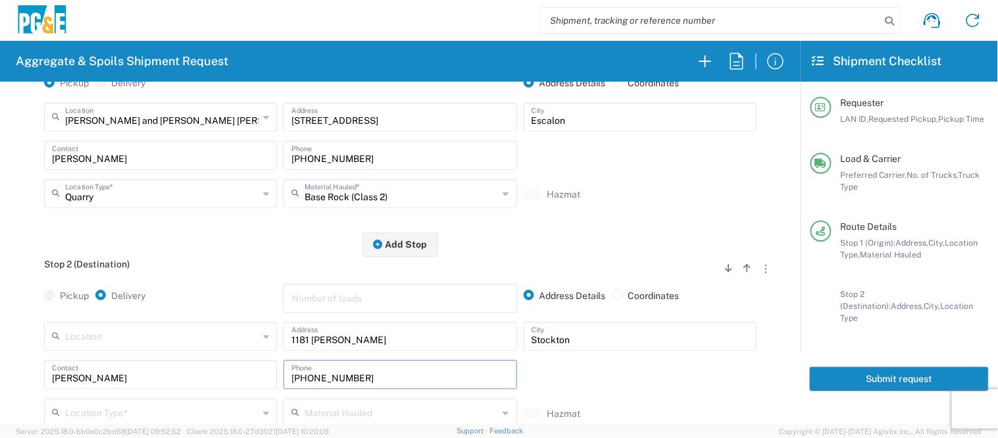
scroll to position [292, 0]
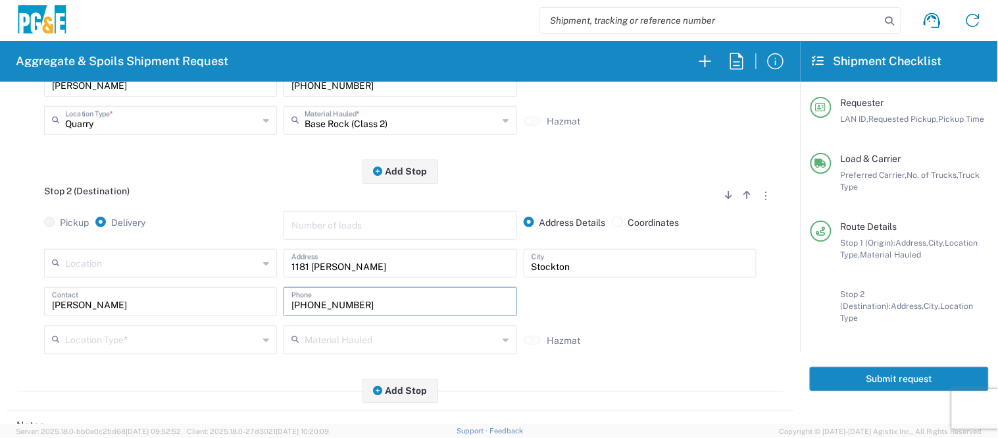
type input "[PHONE_NUMBER]"
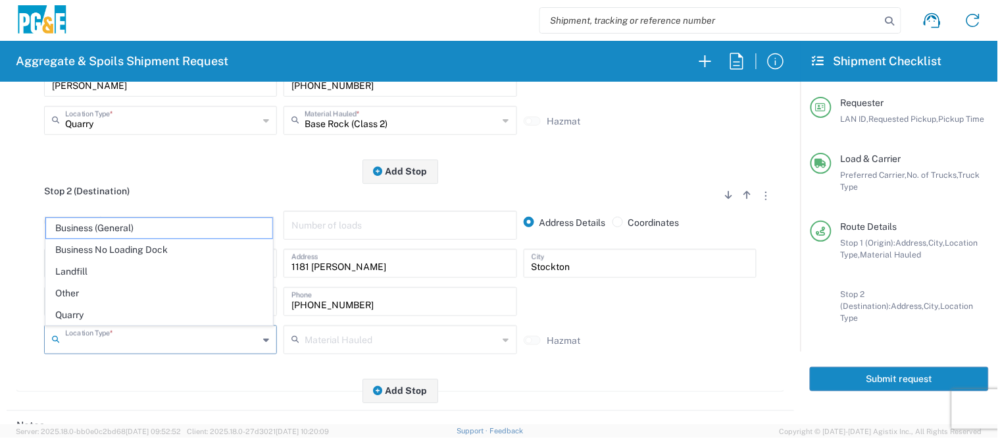
click at [115, 336] on input "text" at bounding box center [161, 338] width 193 height 23
click at [99, 298] on span "Other" at bounding box center [159, 293] width 226 height 20
type input "Other"
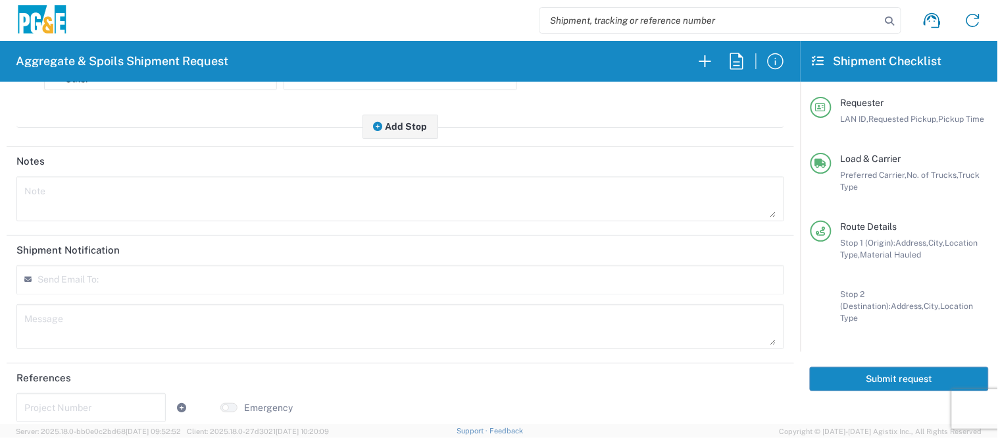
scroll to position [568, 0]
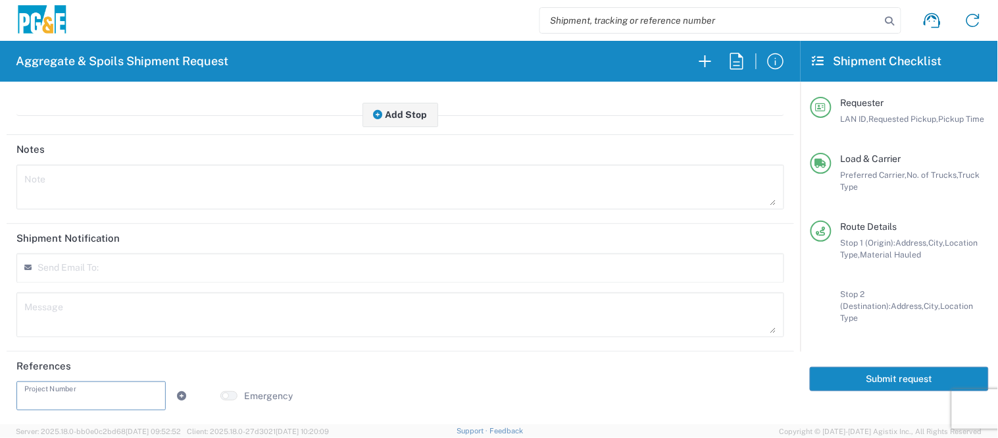
click at [118, 398] on input "text" at bounding box center [91, 394] width 134 height 23
type input "74065861"
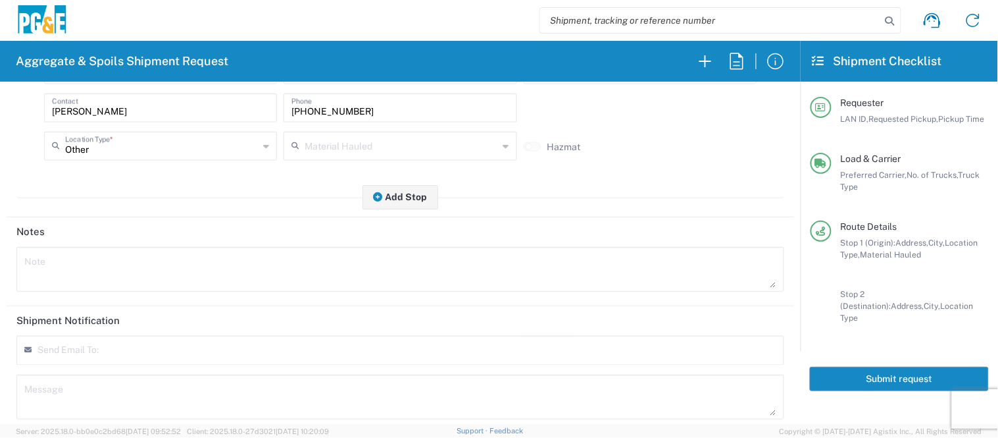
scroll to position [511, 0]
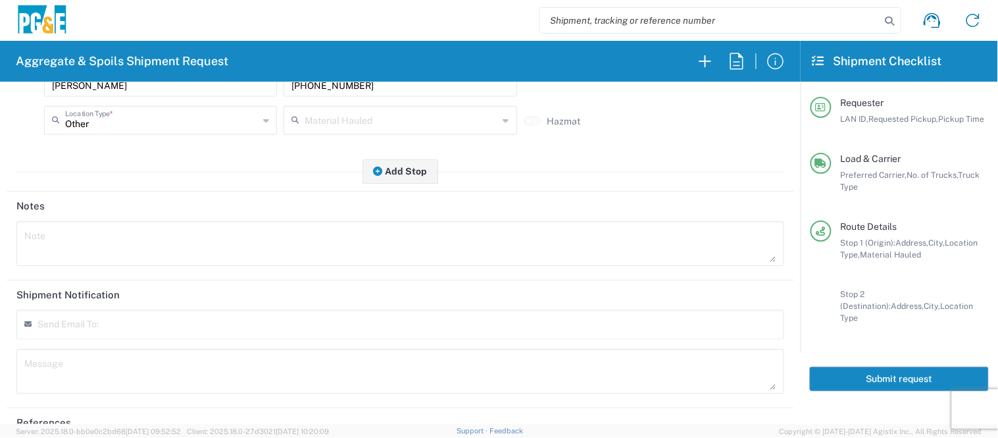
click at [187, 240] on textarea at bounding box center [400, 243] width 752 height 37
type textarea "D"
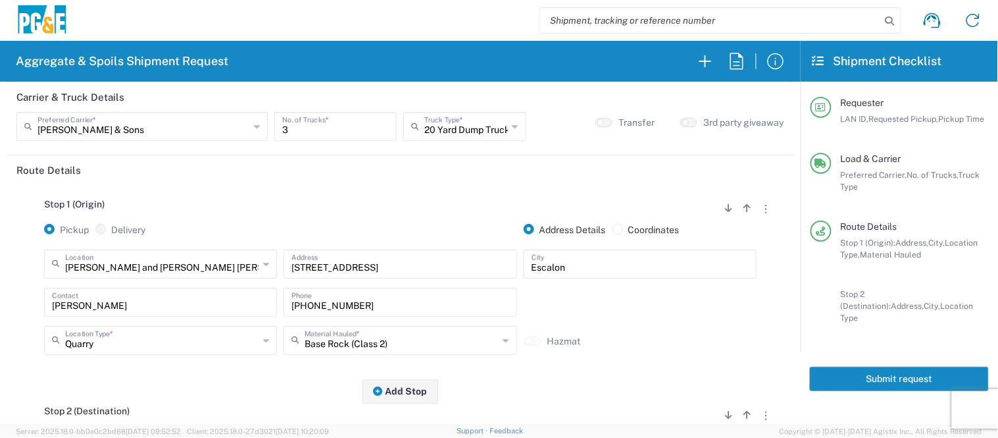
scroll to position [0, 0]
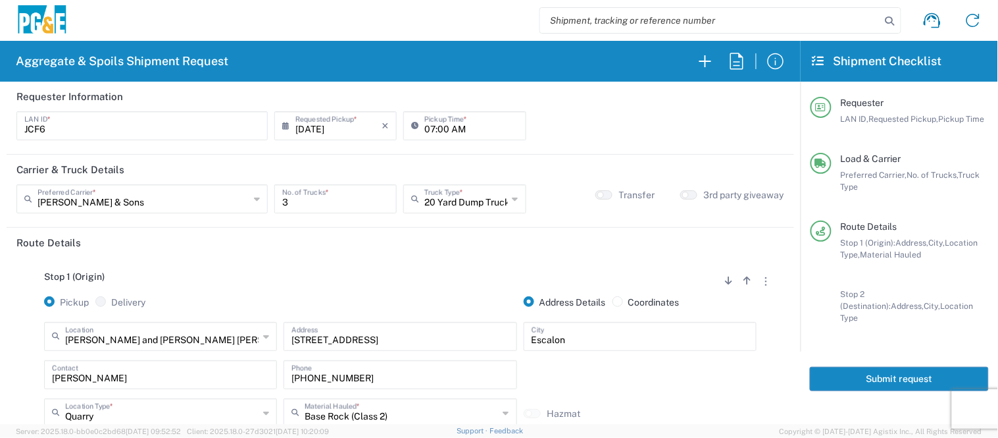
click at [849, 367] on button "Submit request" at bounding box center [899, 379] width 179 height 24
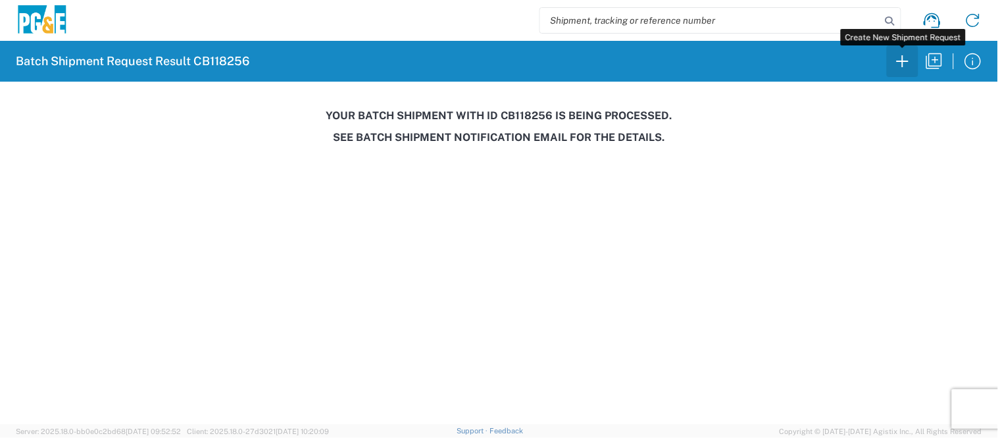
click at [904, 61] on icon "button" at bounding box center [903, 61] width 12 height 12
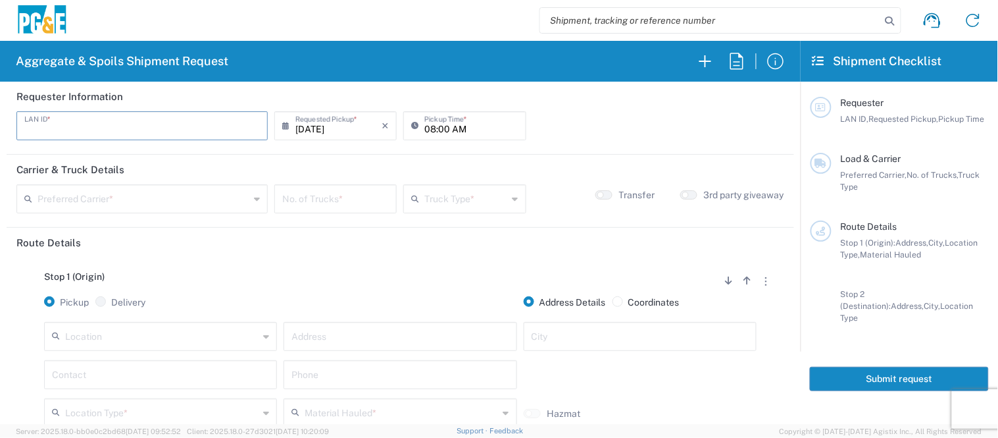
click at [117, 125] on input "text" at bounding box center [142, 124] width 236 height 23
click at [117, 126] on input "text" at bounding box center [142, 124] width 236 height 23
type input "CTA2"
click at [425, 126] on input "08:00 AM" at bounding box center [471, 124] width 93 height 23
click at [444, 125] on input "07:00 AM" at bounding box center [471, 124] width 93 height 23
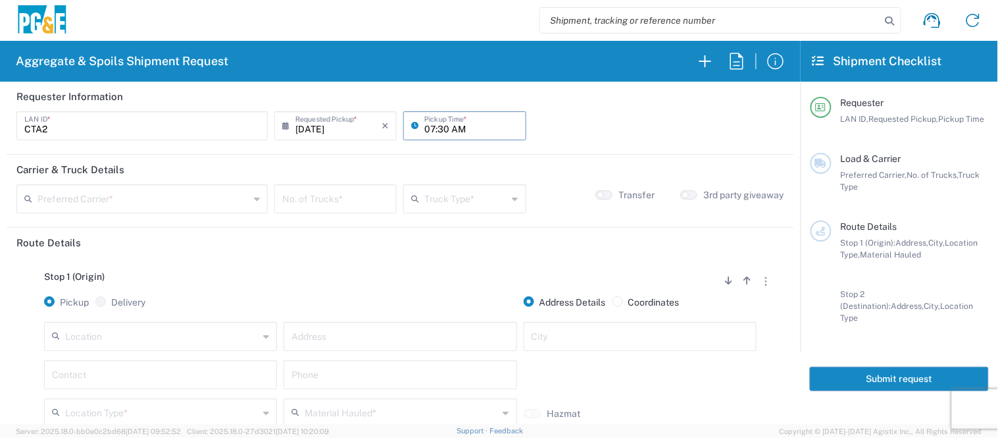
type input "07:30 AM"
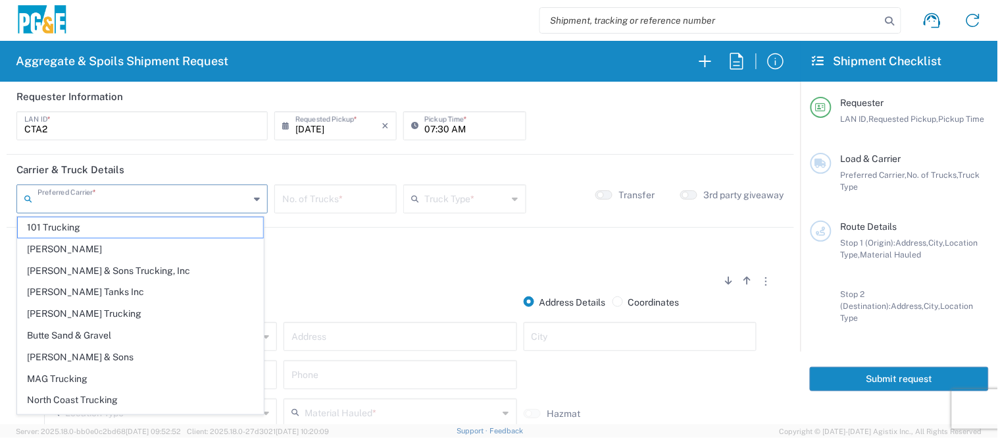
click at [176, 195] on input "text" at bounding box center [144, 197] width 212 height 23
click at [95, 396] on span "North Coast Trucking" at bounding box center [140, 400] width 245 height 20
type input "North Coast Trucking"
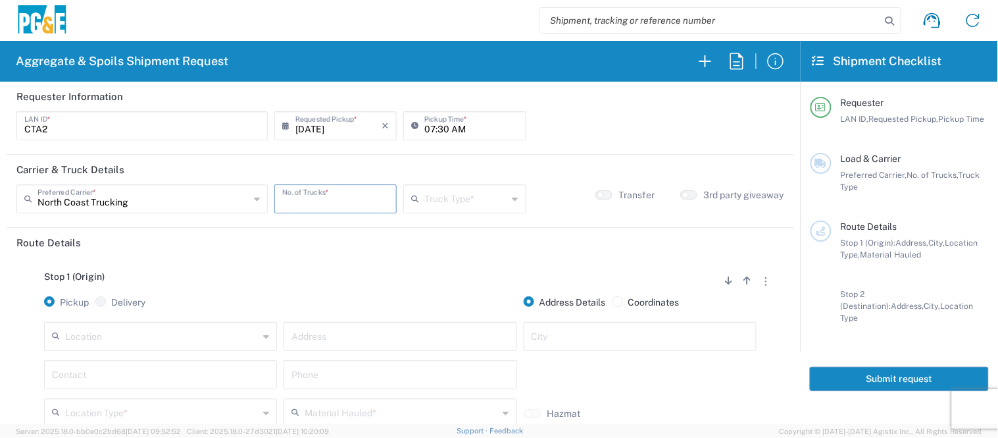
click at [299, 203] on input "number" at bounding box center [335, 197] width 107 height 23
type input "3"
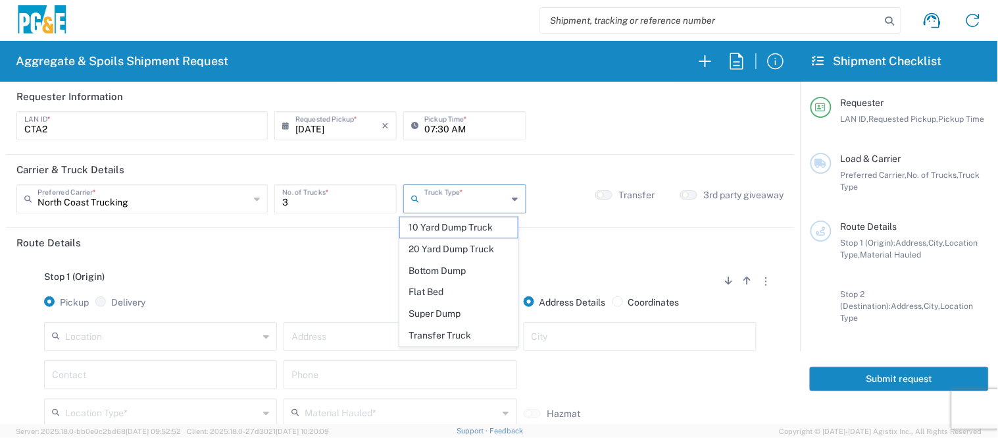
click at [432, 192] on input "text" at bounding box center [466, 197] width 83 height 23
click at [465, 305] on span "Super Dump" at bounding box center [459, 313] width 118 height 20
type input "Super Dump"
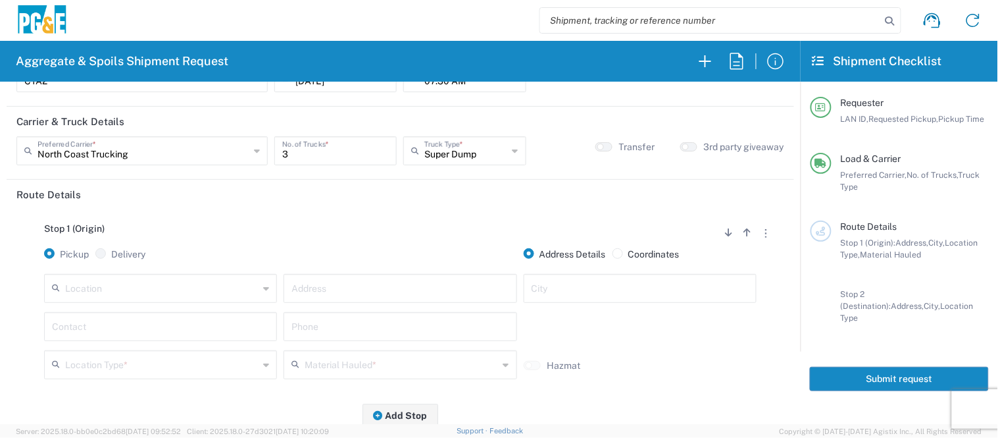
scroll to position [73, 0]
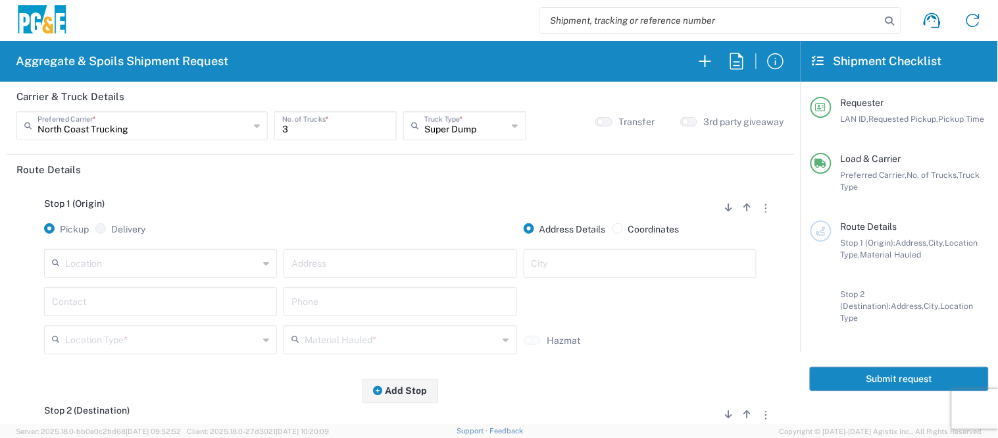
click at [120, 258] on input "text" at bounding box center [161, 262] width 193 height 23
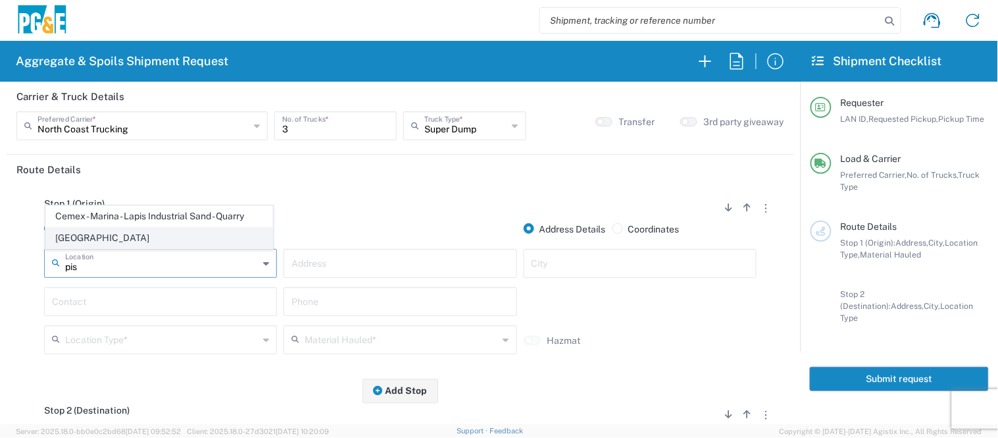
click at [111, 245] on span "[GEOGRAPHIC_DATA]" at bounding box center [159, 238] width 226 height 20
type input "[GEOGRAPHIC_DATA]"
type input "[STREET_ADDRESS]"
type input "[GEOGRAPHIC_DATA]"
type input "Business No Loading Dock"
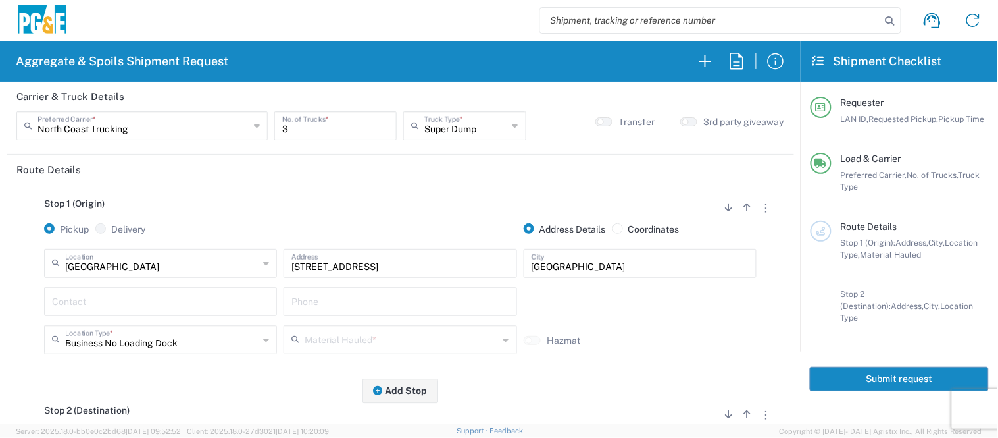
click at [99, 300] on input "text" at bounding box center [160, 300] width 217 height 23
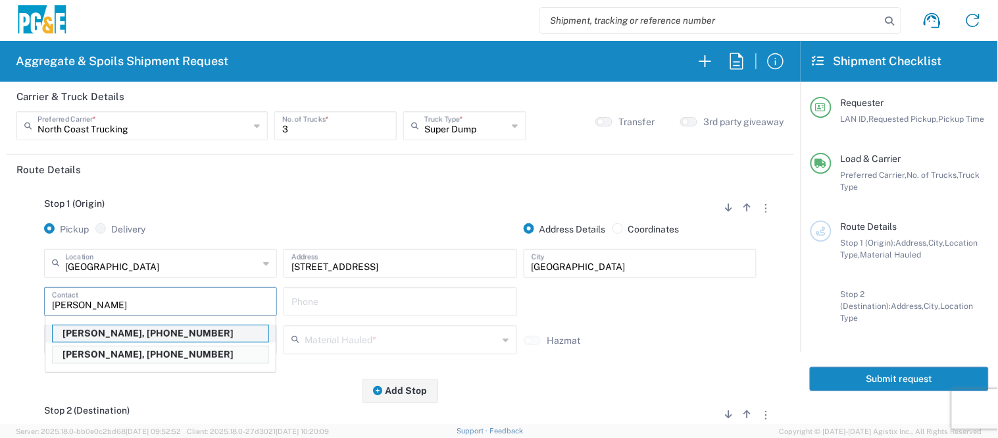
click at [82, 336] on p "[PERSON_NAME], [PHONE_NUMBER]" at bounding box center [161, 333] width 216 height 16
type input "[PERSON_NAME]"
type input "[PHONE_NUMBER]"
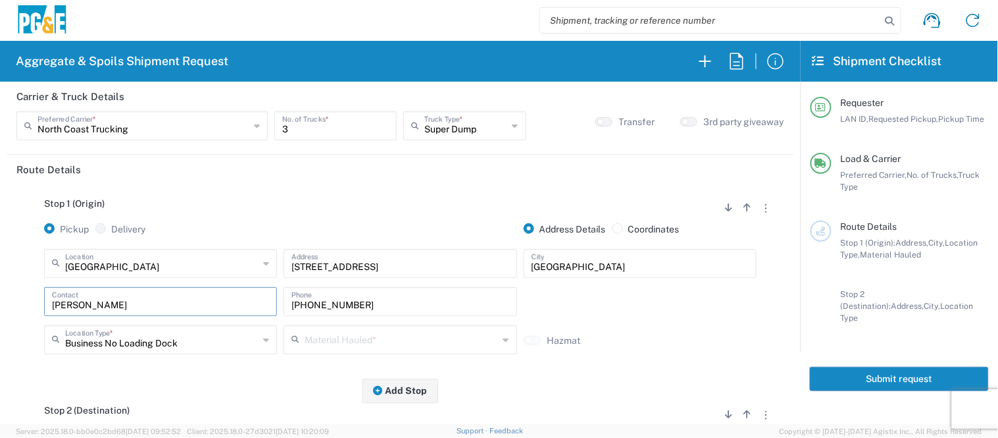
click at [336, 332] on input "text" at bounding box center [401, 338] width 193 height 23
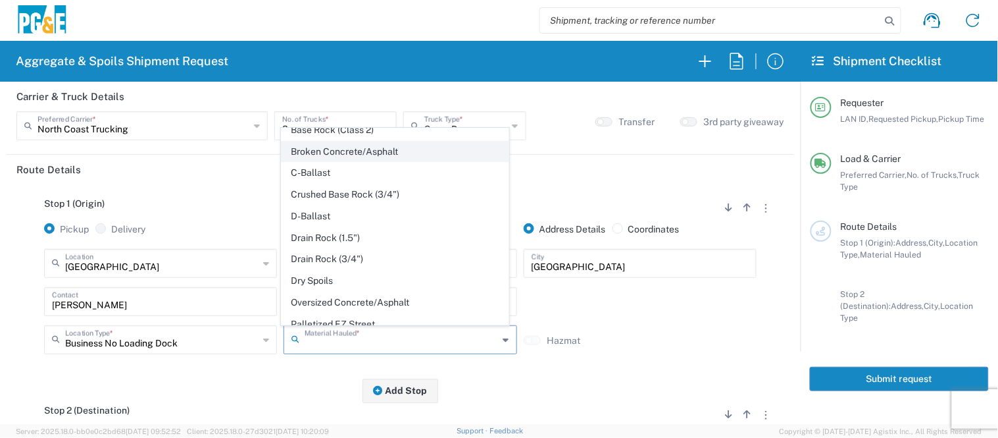
scroll to position [146, 0]
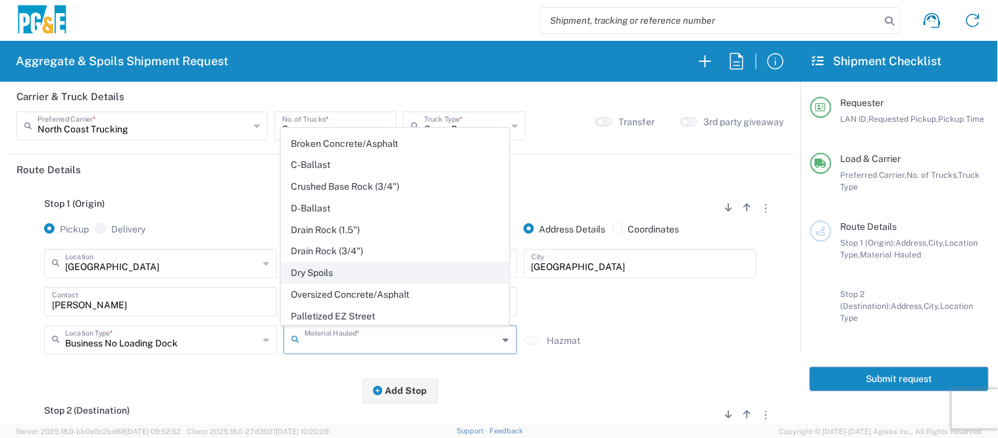
click at [365, 277] on span "Dry Spoils" at bounding box center [395, 273] width 226 height 20
type input "Dry Spoils"
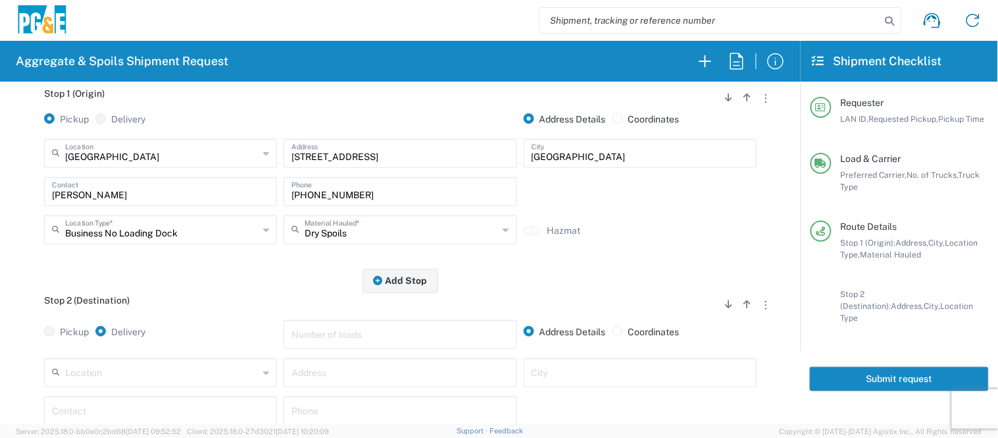
scroll to position [219, 0]
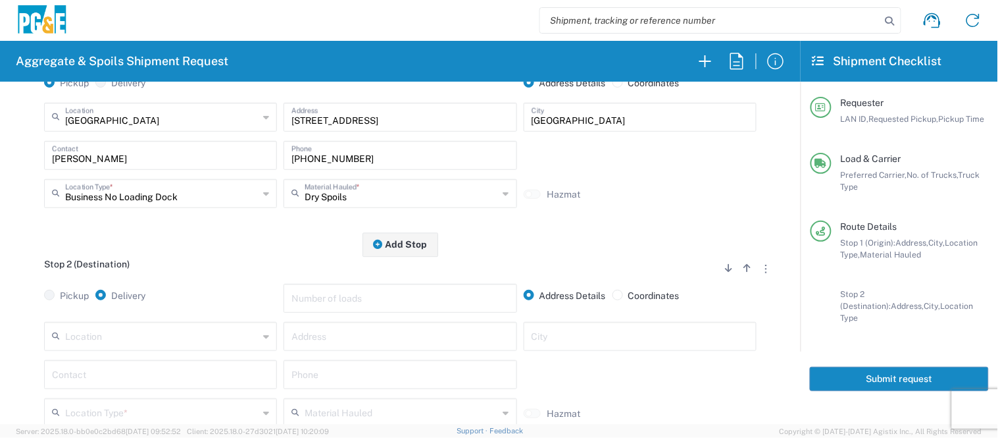
click at [207, 331] on input "text" at bounding box center [161, 335] width 193 height 23
click at [141, 310] on span "Cold Canyon Landfill" at bounding box center [159, 311] width 226 height 20
type input "Cold Canyon Landfill"
type input "[STREET_ADDRESS][PERSON_NAME]"
type input "[GEOGRAPHIC_DATA][PERSON_NAME]"
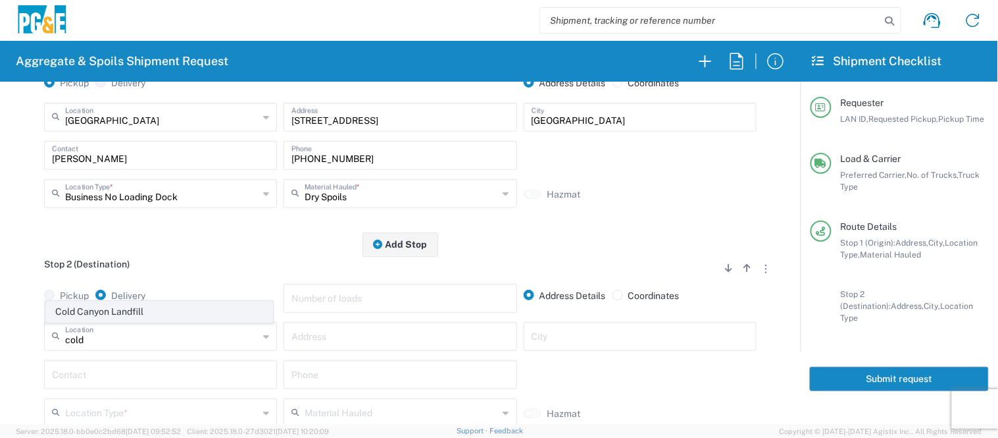
type input "Landfill"
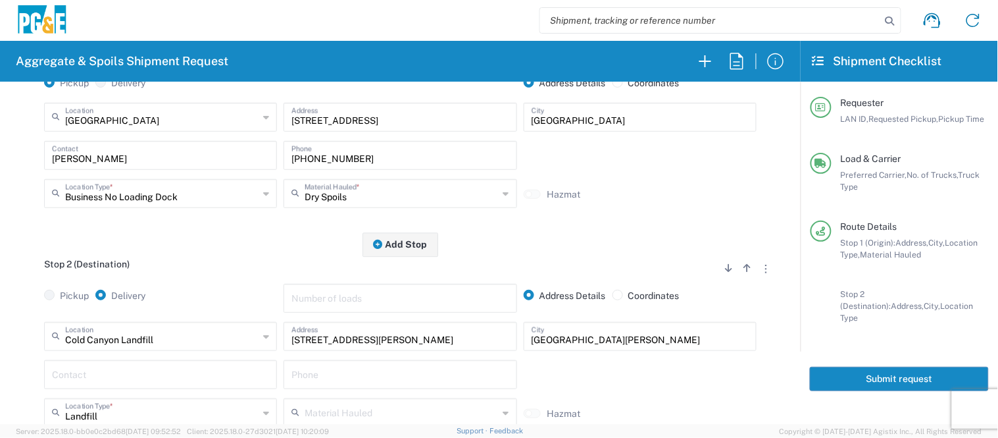
click at [126, 385] on input "text" at bounding box center [160, 373] width 217 height 23
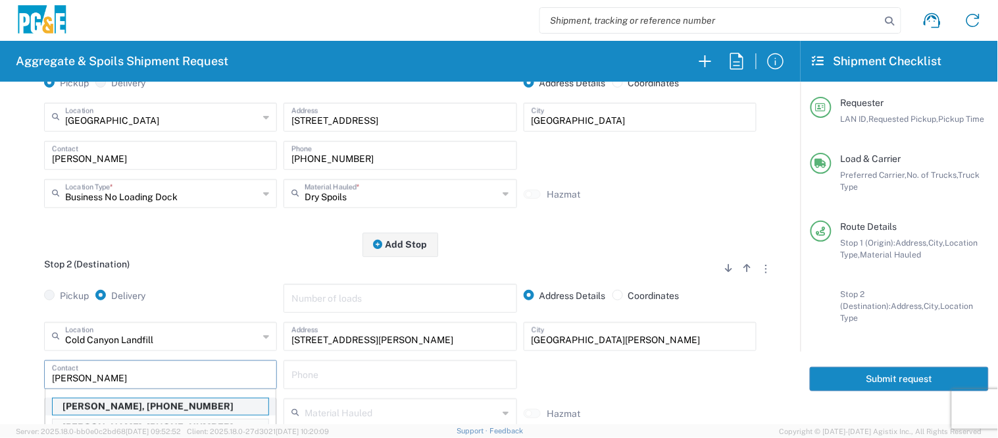
click at [116, 398] on p "[PERSON_NAME], [PHONE_NUMBER]" at bounding box center [161, 406] width 216 height 16
type input "[PERSON_NAME]"
type input "[PHONE_NUMBER]"
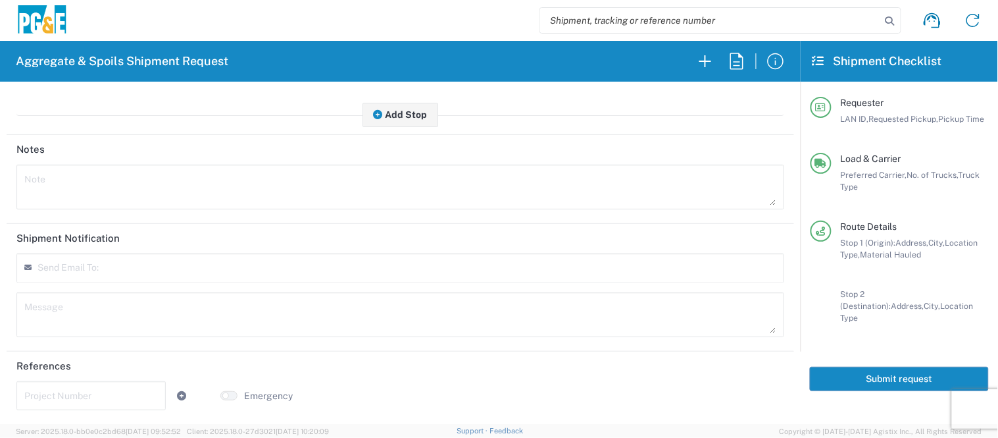
scroll to position [0, 0]
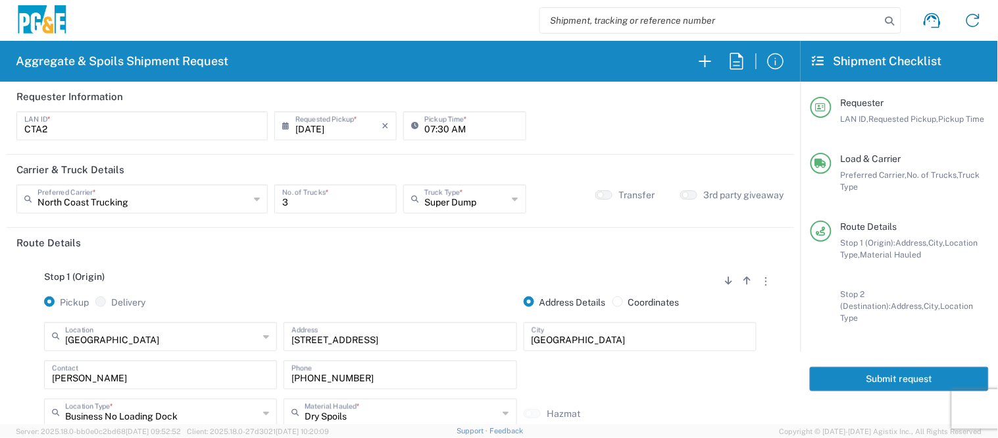
click at [841, 367] on button "Submit request" at bounding box center [899, 379] width 179 height 24
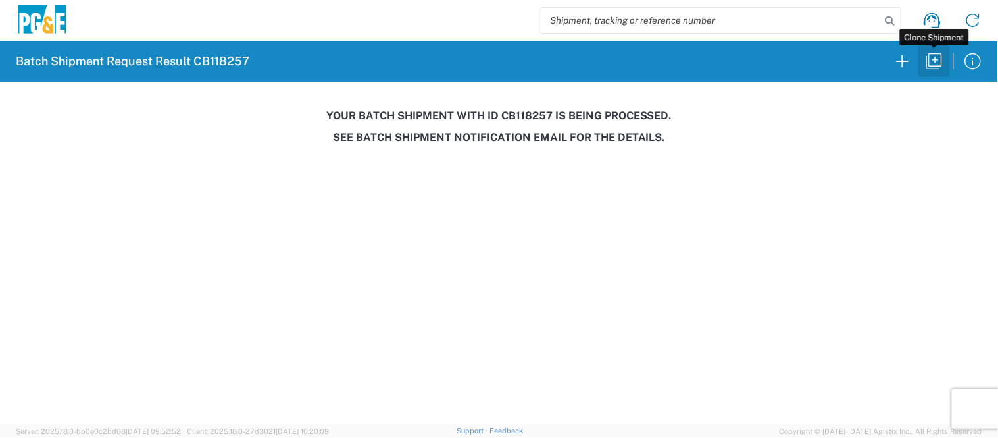
click at [939, 61] on icon "button" at bounding box center [934, 61] width 21 height 21
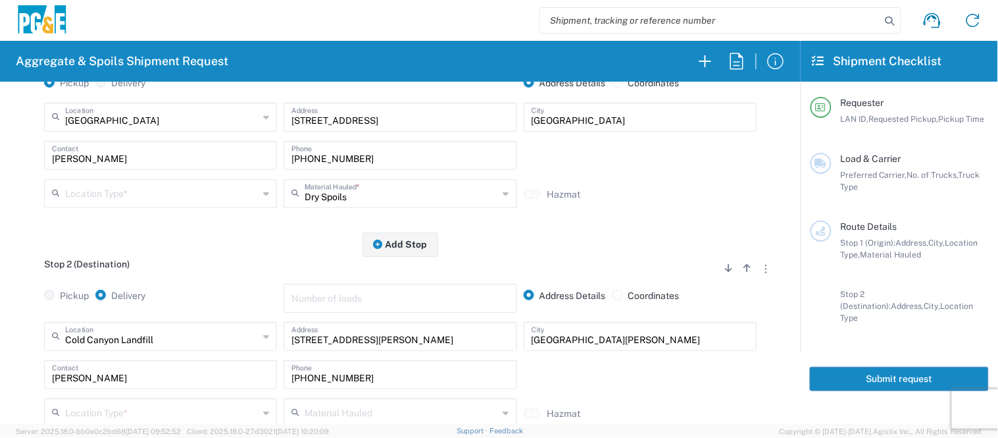
scroll to position [292, 0]
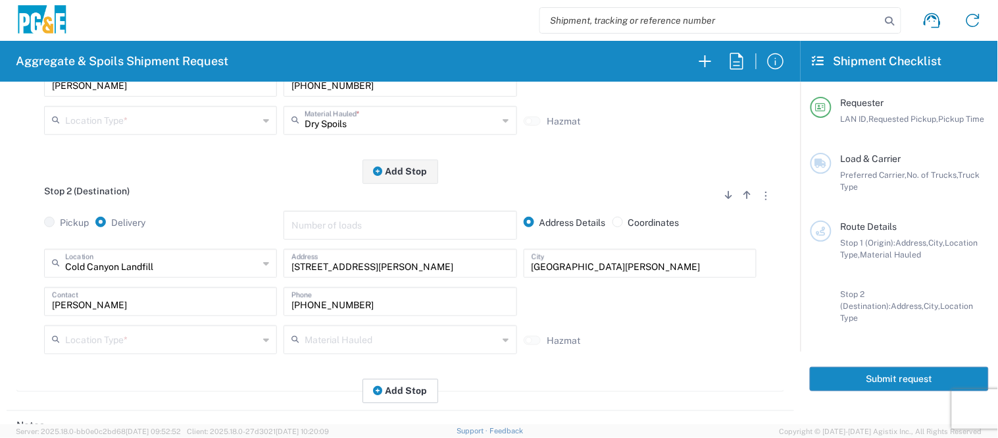
click at [401, 391] on button "Add Stop" at bounding box center [401, 390] width 76 height 24
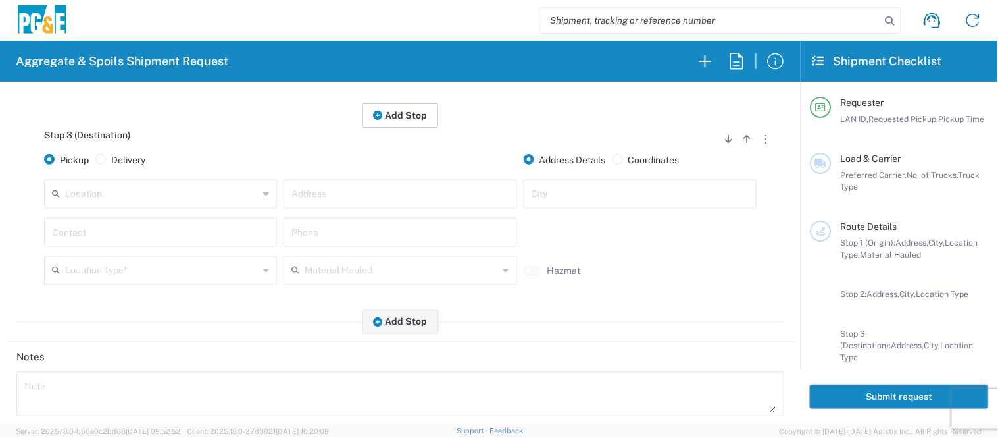
scroll to position [584, 0]
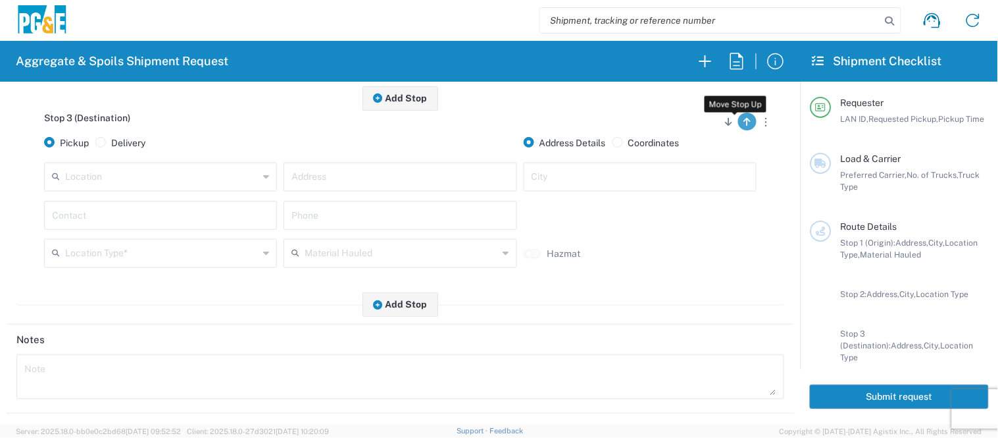
click at [740, 122] on button "button" at bounding box center [747, 122] width 18 height 18
radio input "false"
radio input "true"
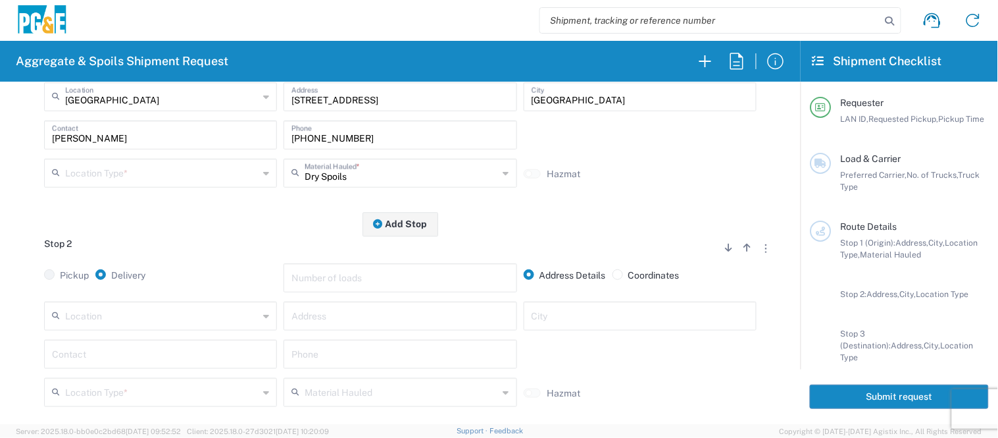
scroll to position [204, 0]
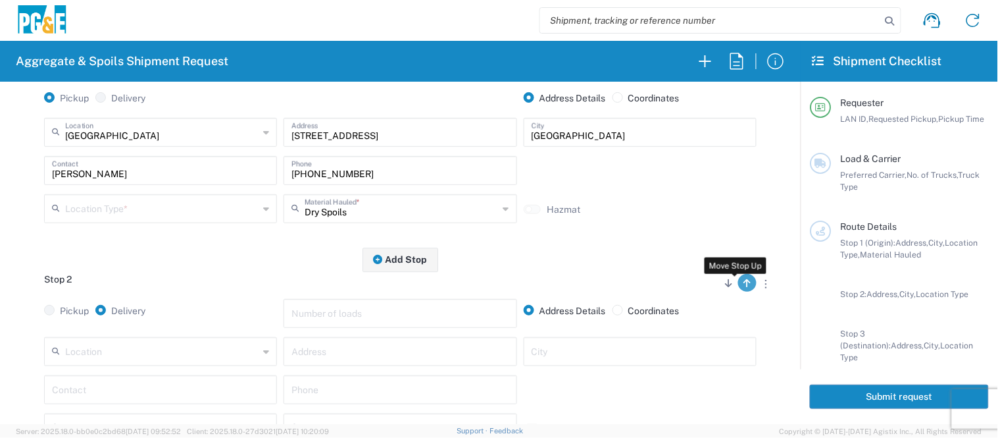
click at [744, 281] on icon "button" at bounding box center [747, 282] width 7 height 9
radio input "false"
radio input "true"
radio input "false"
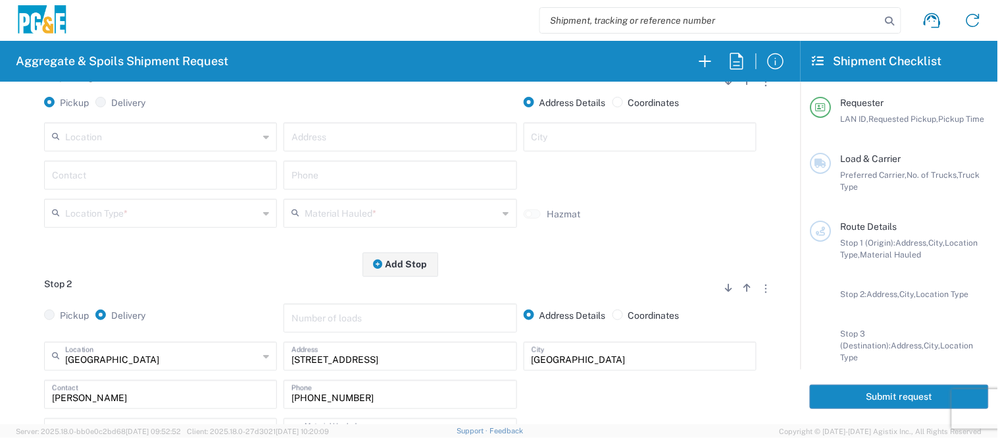
scroll to position [192, 0]
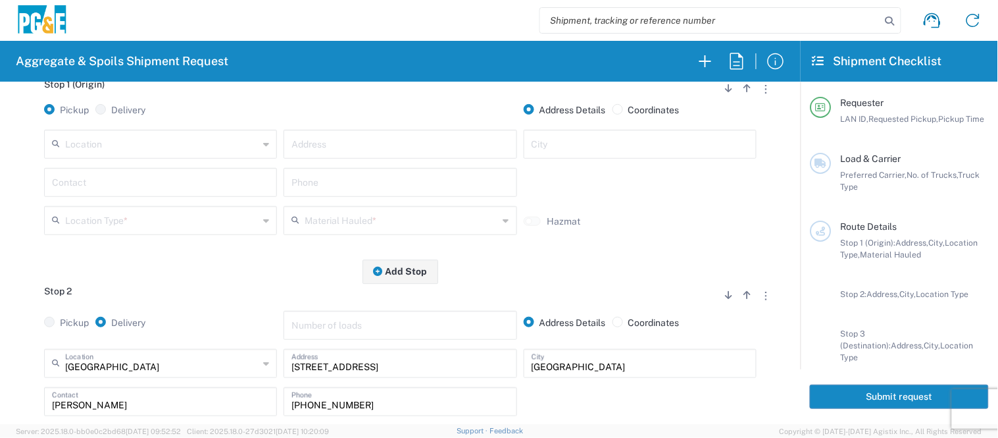
click at [129, 147] on input "text" at bounding box center [161, 143] width 193 height 23
click at [143, 179] on span "Fruitvale Sub - [GEOGRAPHIC_DATA]" at bounding box center [159, 173] width 226 height 20
type input "Fruitvale Sub - [GEOGRAPHIC_DATA]"
type input "[STREET_ADDRESS]"
type input "[GEOGRAPHIC_DATA]"
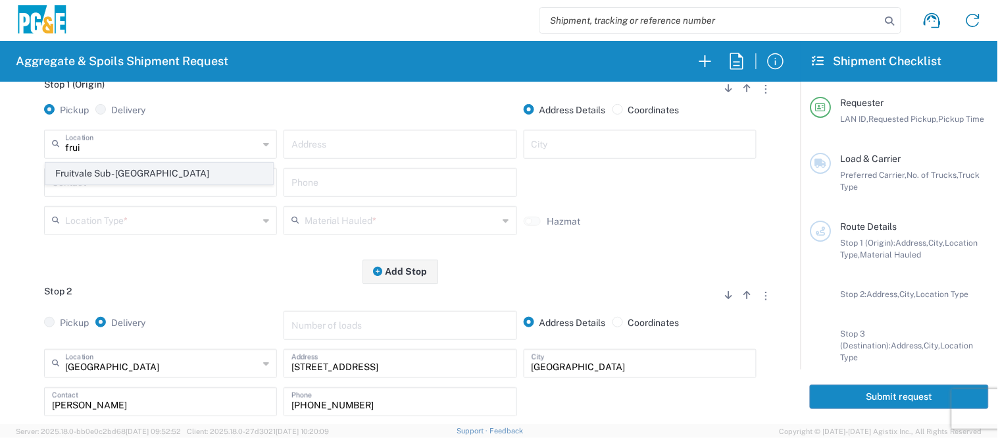
type input "Business No Loading Dock"
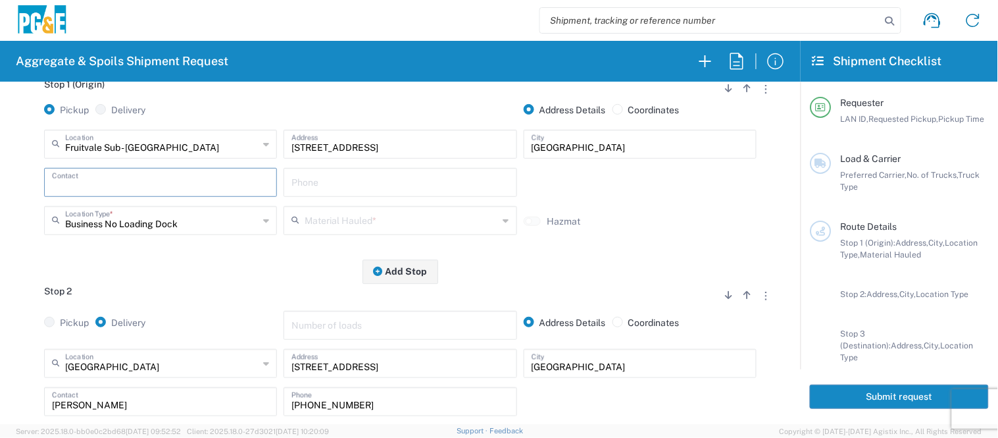
click at [142, 180] on input "text" at bounding box center [160, 181] width 217 height 23
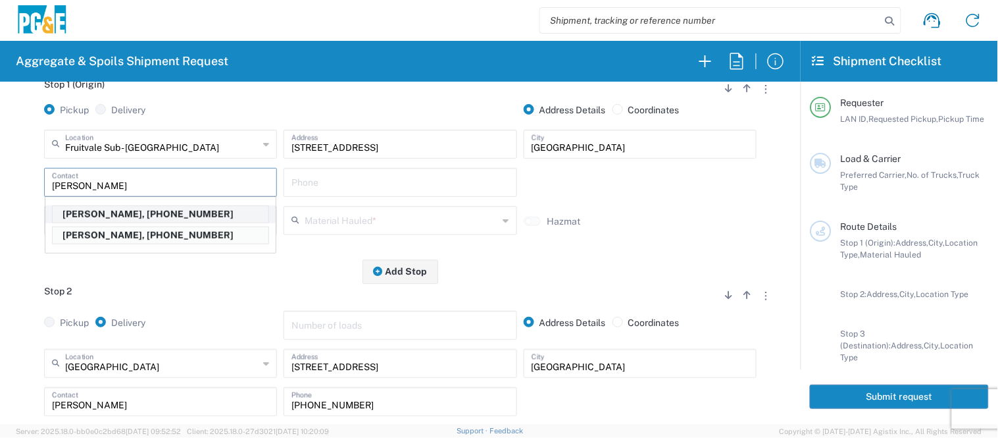
click at [140, 212] on p "[PERSON_NAME], [PHONE_NUMBER]" at bounding box center [161, 214] width 216 height 16
type input "[PERSON_NAME]"
type input "[PHONE_NUMBER]"
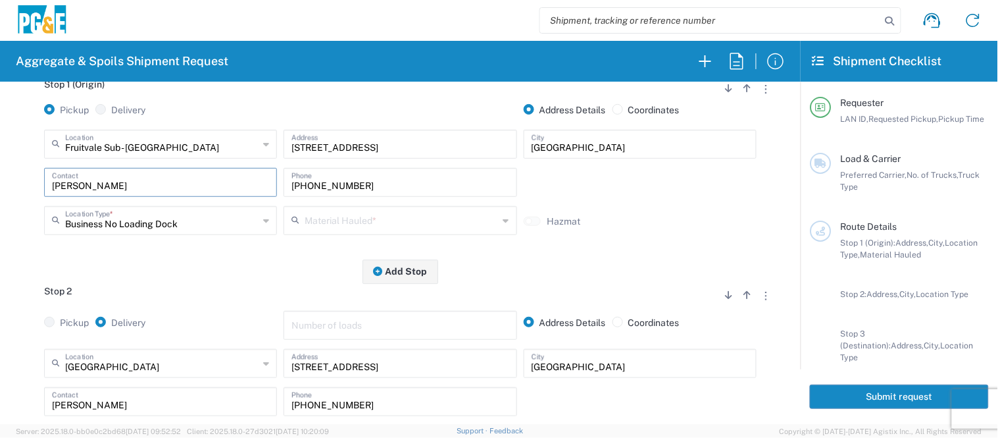
click at [359, 217] on input "text" at bounding box center [401, 219] width 193 height 23
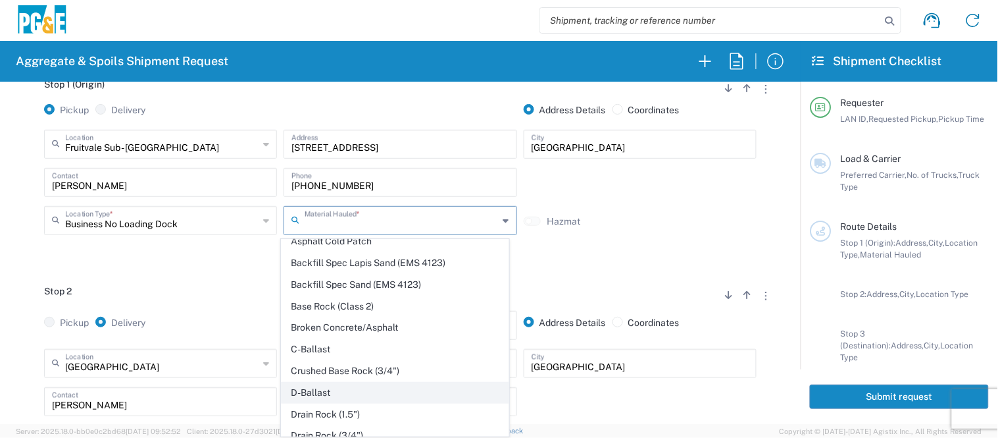
scroll to position [146, 0]
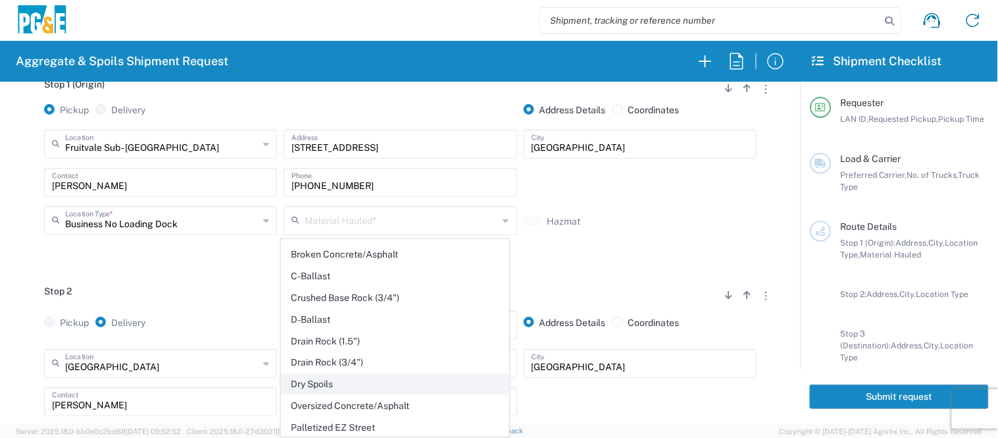
click at [344, 386] on span "Dry Spoils" at bounding box center [395, 384] width 226 height 20
type input "Dry Spoils"
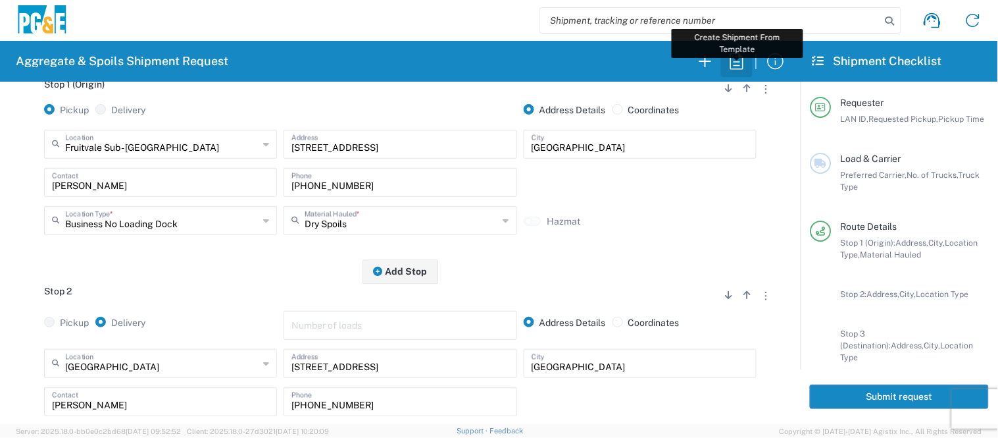
click at [732, 59] on icon "button" at bounding box center [737, 61] width 13 height 16
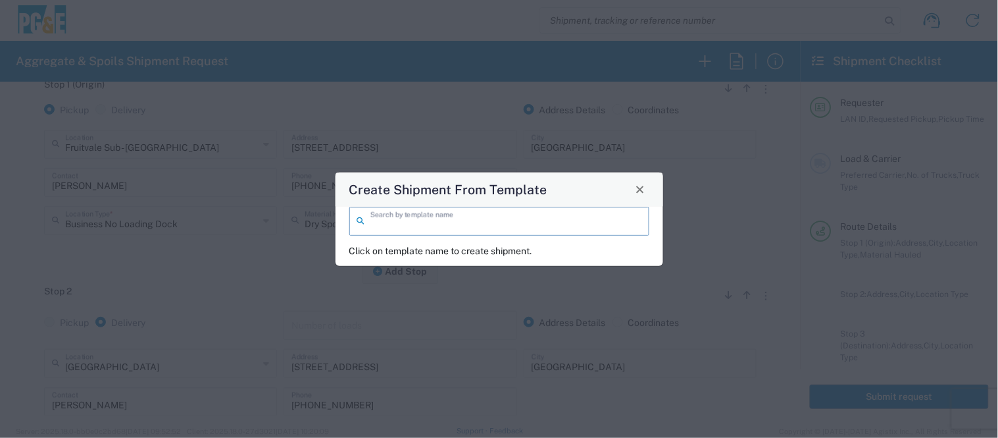
click at [554, 222] on input "search" at bounding box center [506, 220] width 271 height 23
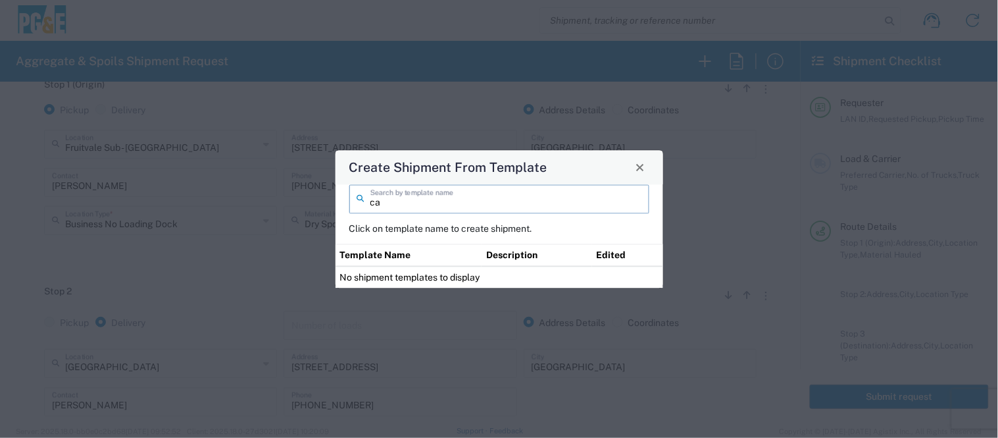
type input "c"
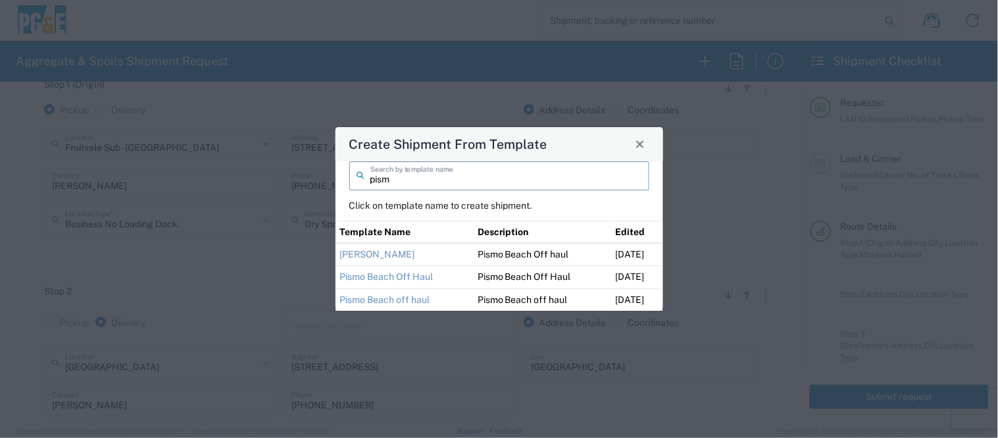
type input "pism"
click at [400, 270] on td "Pismo Beach Off Haul" at bounding box center [405, 277] width 138 height 23
click at [400, 278] on link "Pismo Beach Off Haul" at bounding box center [386, 276] width 93 height 11
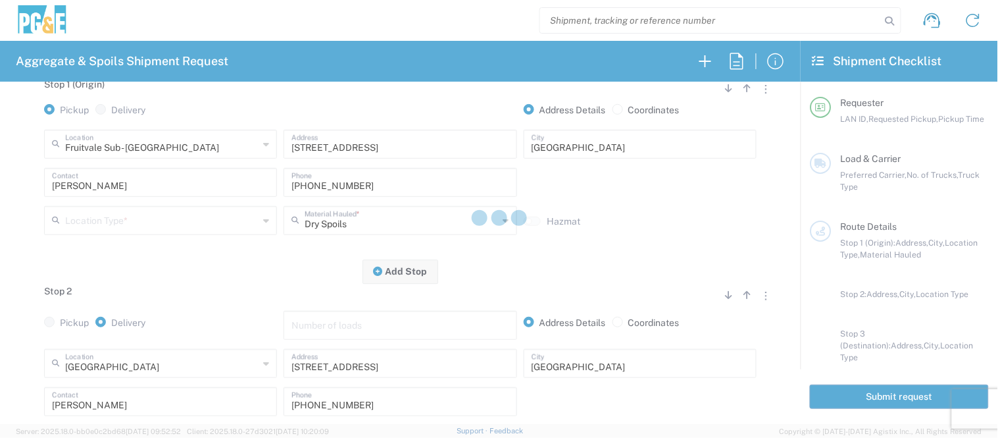
type input "CBCP"
type input "12:00 AM"
type textarea "Please report to the [GEOGRAPHIC_DATA] at 7:00am"
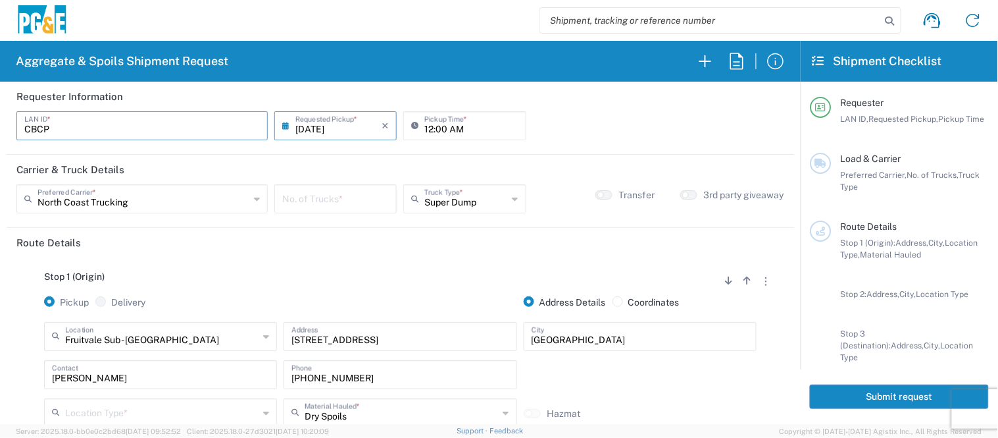
drag, startPoint x: 66, startPoint y: 134, endPoint x: 0, endPoint y: 113, distance: 69.7
click at [0, 113] on form "Requester Information CBCP LAN ID * [DATE] × Requested Pickup * Cancel Apply 12…" at bounding box center [400, 253] width 801 height 342
type input "CTA2"
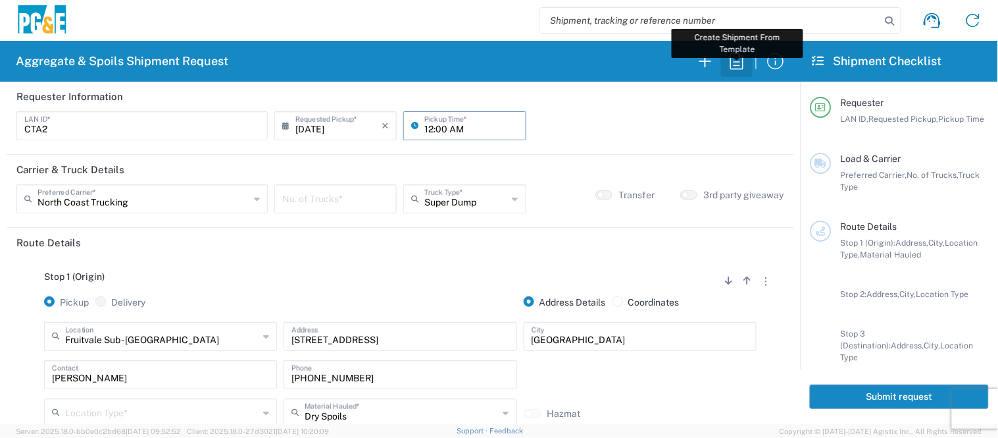
click at [736, 68] on icon "button" at bounding box center [737, 61] width 21 height 21
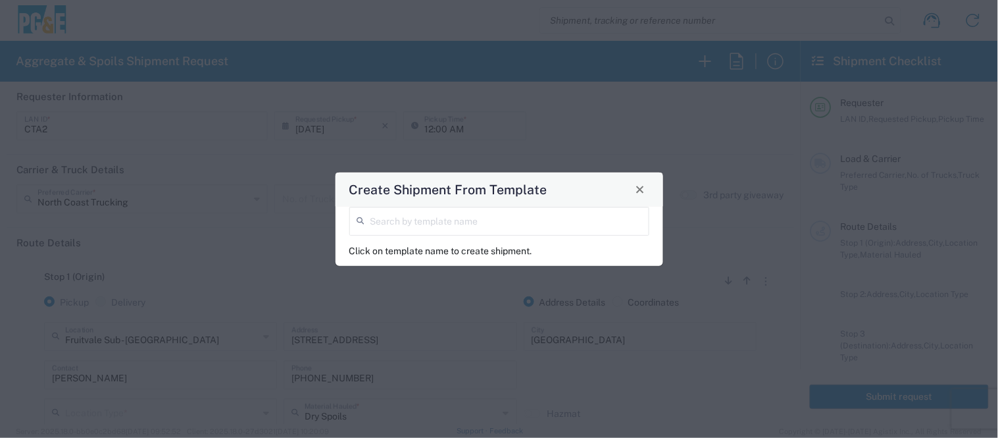
click at [511, 224] on input "search" at bounding box center [506, 220] width 271 height 23
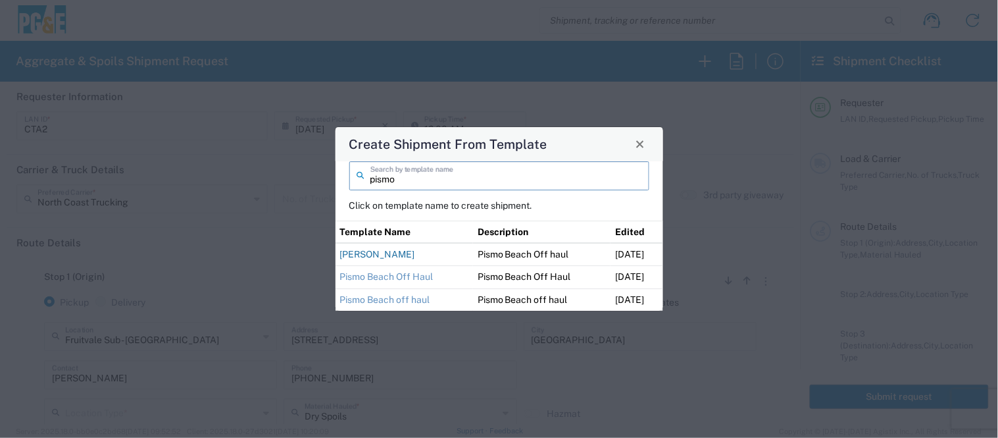
type input "pismo"
click at [346, 255] on link "[PERSON_NAME]" at bounding box center [377, 254] width 75 height 11
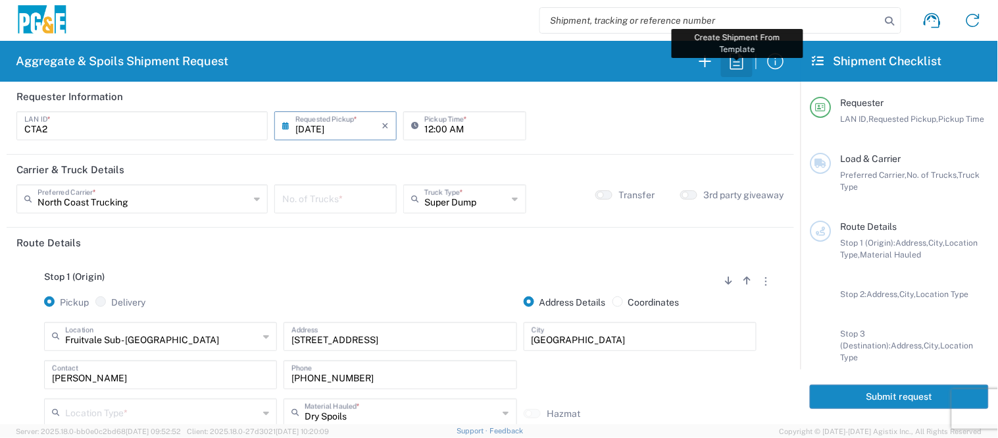
click at [740, 60] on icon "button" at bounding box center [737, 61] width 21 height 21
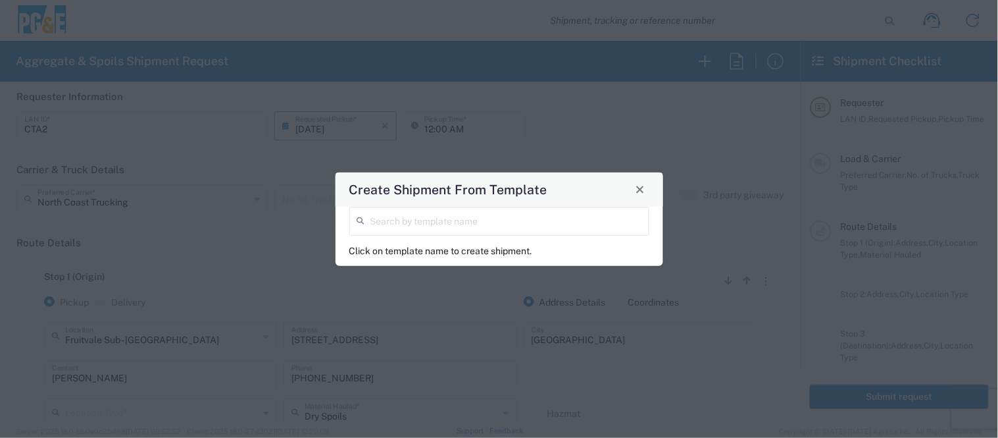
click at [469, 225] on input "search" at bounding box center [506, 220] width 271 height 23
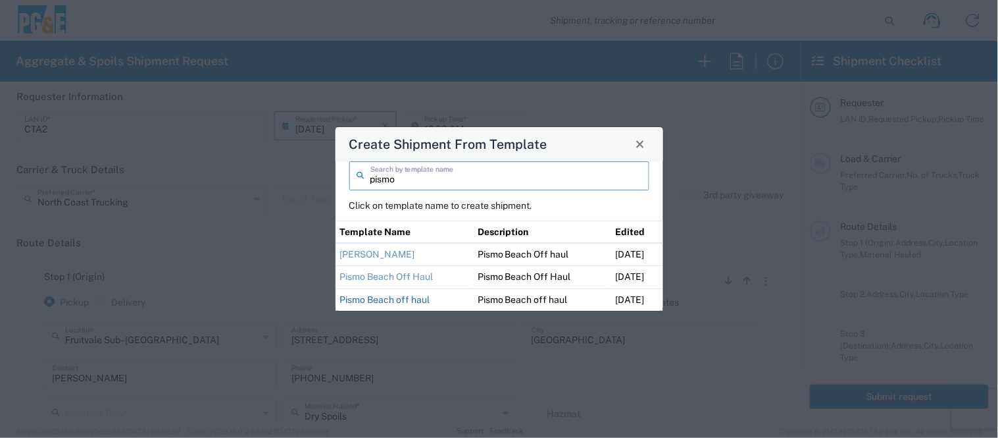
type input "pismo"
click at [425, 298] on link "Pismo Beach off haul" at bounding box center [385, 299] width 90 height 11
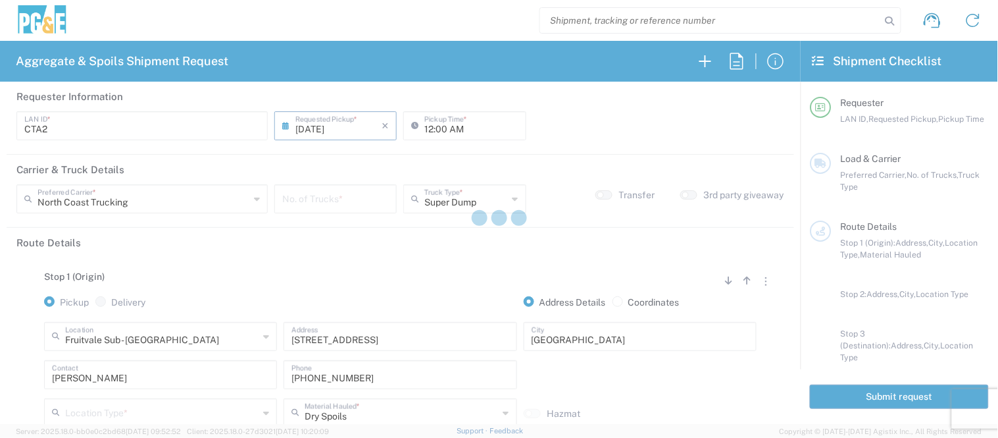
type input "R9S1"
type input "04:00 AM"
type input "[PERSON_NAME] Tanks Inc"
type input "20 Yard Dump Truck"
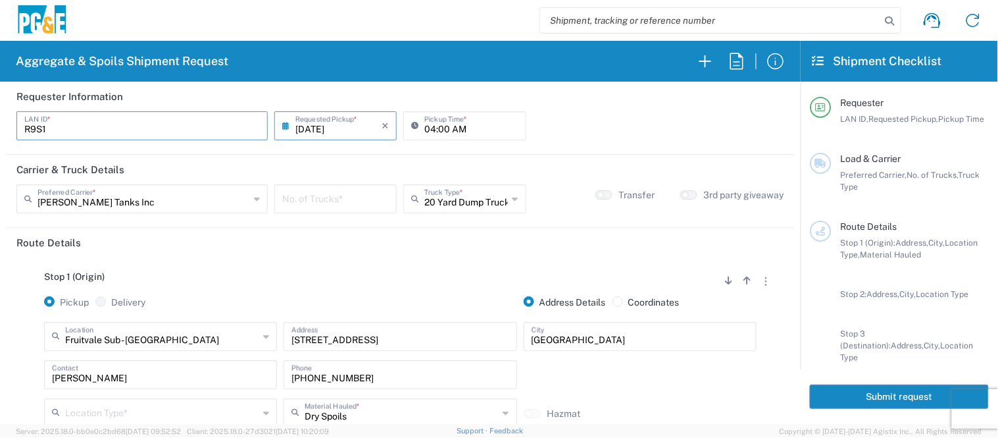
drag, startPoint x: 43, startPoint y: 126, endPoint x: 17, endPoint y: 126, distance: 25.7
click at [17, 126] on div "R9S1 LAN ID *" at bounding box center [141, 125] width 251 height 29
type input "CTA2"
click at [174, 202] on input "text" at bounding box center [144, 197] width 212 height 23
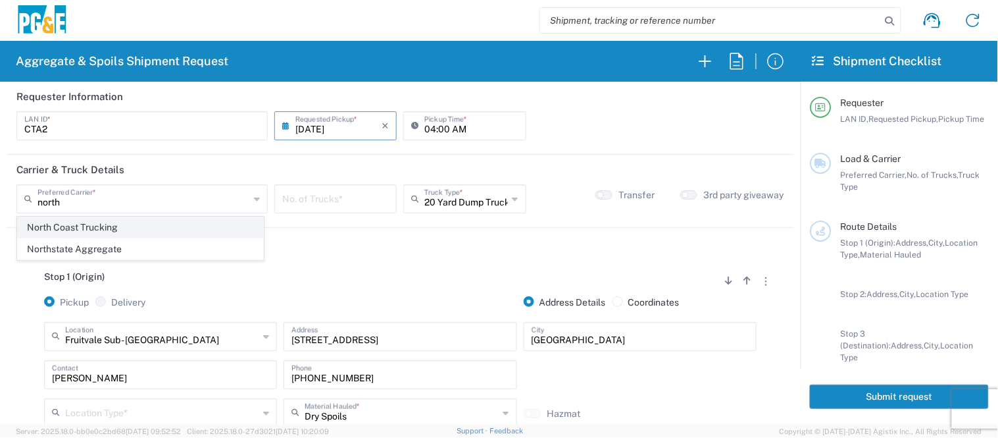
click at [109, 226] on span "North Coast Trucking" at bounding box center [140, 227] width 245 height 20
type input "North Coast Trucking"
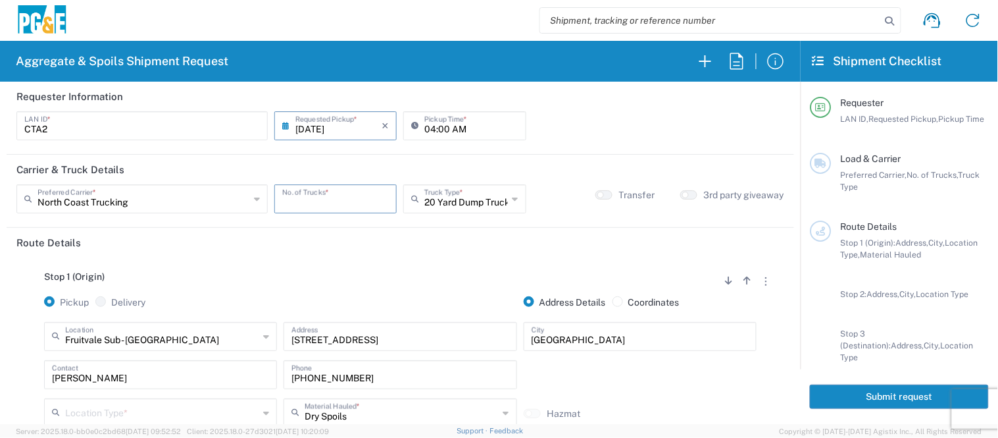
click at [332, 195] on input "number" at bounding box center [335, 197] width 107 height 23
type input "3"
click at [457, 208] on input "text" at bounding box center [466, 197] width 83 height 23
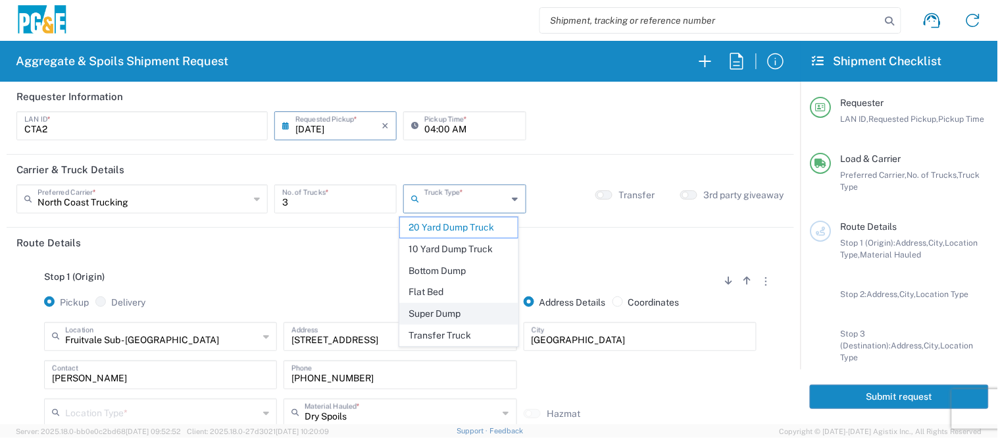
click at [455, 313] on span "Super Dump" at bounding box center [459, 313] width 118 height 20
type input "Super Dump"
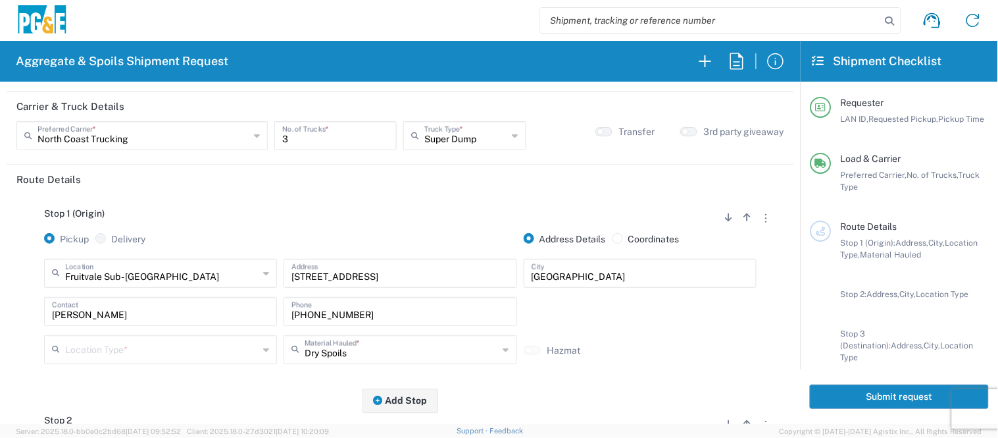
scroll to position [146, 0]
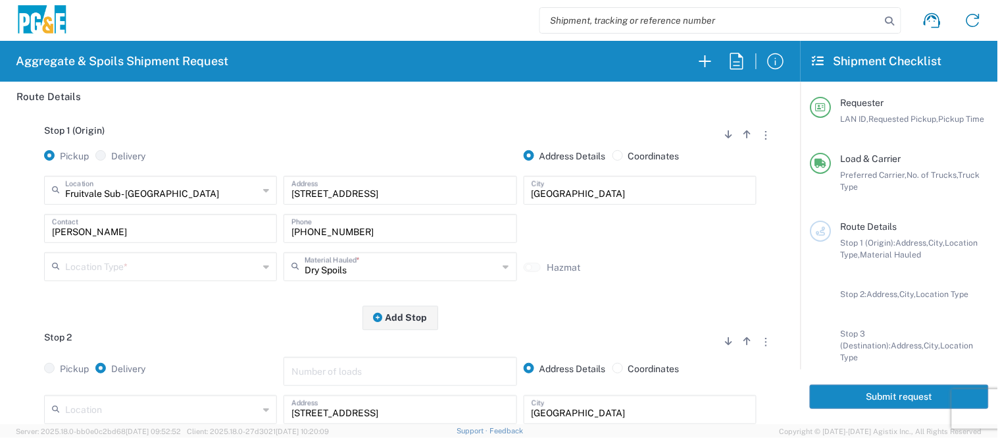
click at [122, 235] on input "[PERSON_NAME]" at bounding box center [160, 227] width 217 height 23
drag, startPoint x: 120, startPoint y: 234, endPoint x: 0, endPoint y: 224, distance: 120.2
click at [0, 224] on form "Requester Information CTA2 LAN ID * [DATE] × Requested Pickup * Cancel Apply 04…" at bounding box center [400, 253] width 801 height 342
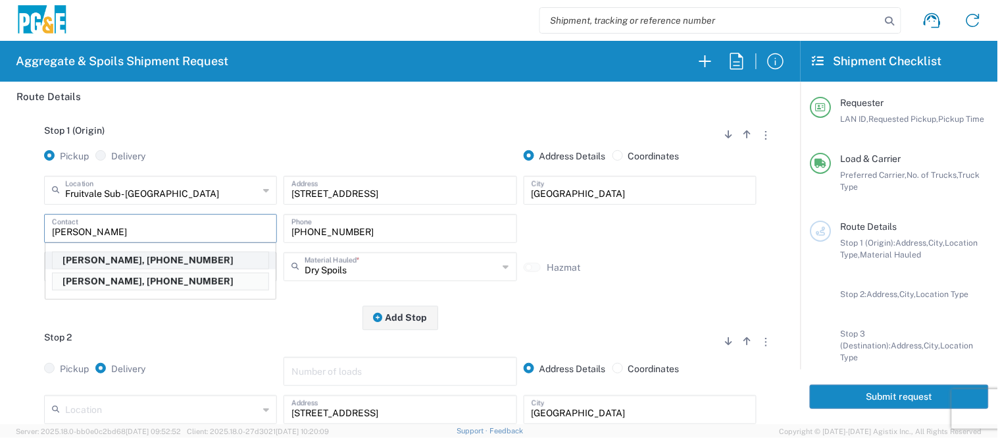
click at [116, 259] on p "[PERSON_NAME], [PHONE_NUMBER]" at bounding box center [161, 260] width 216 height 16
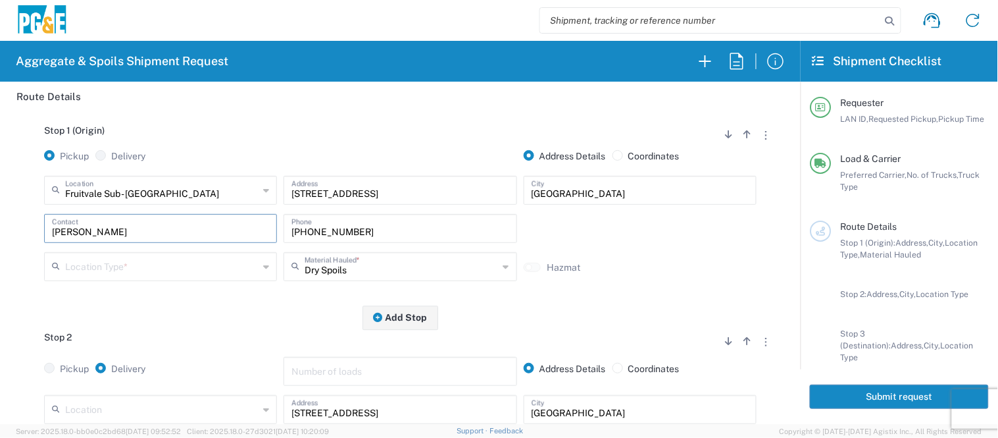
type input "[PERSON_NAME]"
type input "[PHONE_NUMBER]"
click at [130, 266] on input "text" at bounding box center [161, 265] width 193 height 23
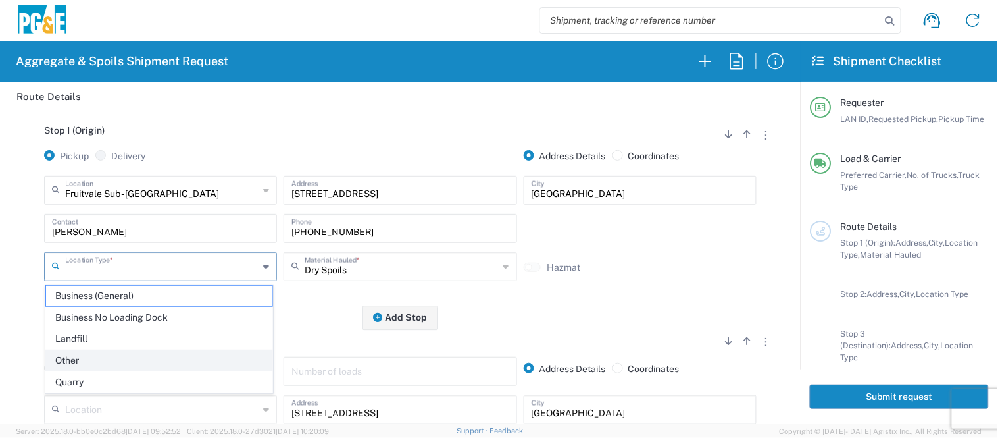
click at [101, 357] on span "Other" at bounding box center [159, 360] width 226 height 20
type input "Other"
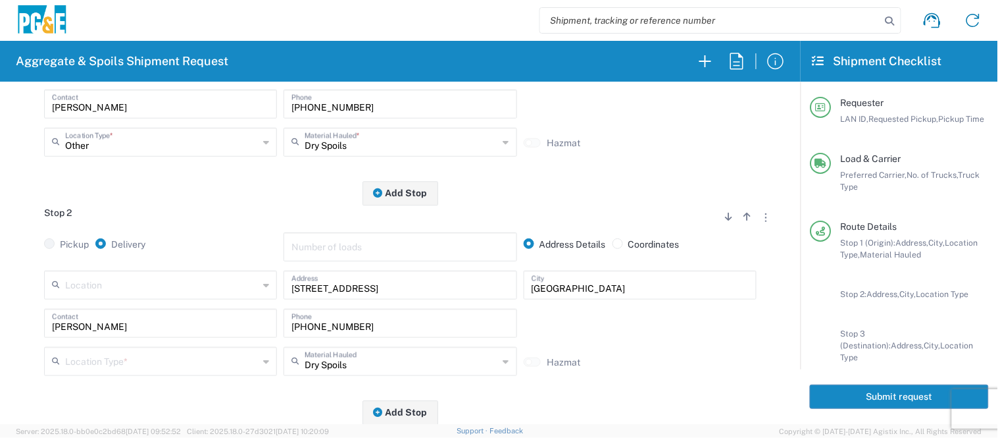
scroll to position [292, 0]
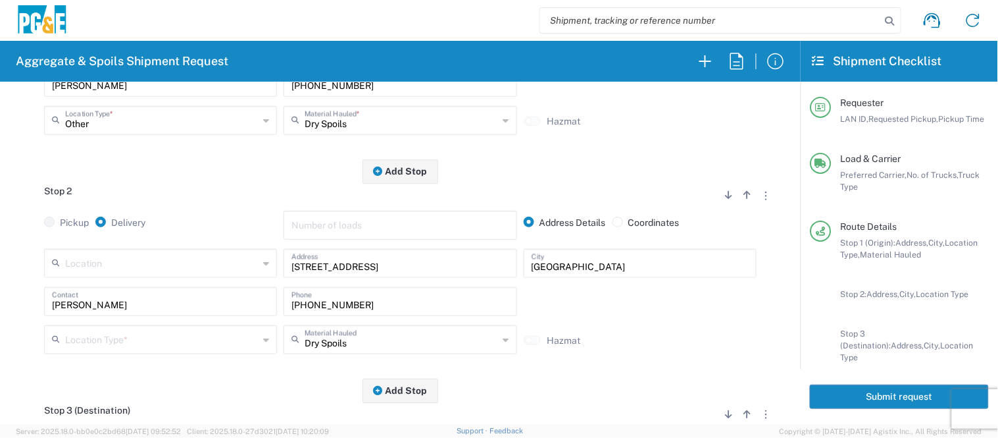
drag, startPoint x: 137, startPoint y: 313, endPoint x: 80, endPoint y: 292, distance: 61.0
click at [80, 292] on div "[PERSON_NAME] Contact" at bounding box center [160, 301] width 233 height 29
drag, startPoint x: 116, startPoint y: 301, endPoint x: 0, endPoint y: 309, distance: 116.8
click at [0, 309] on form "Requester Information CTA2 LAN ID * [DATE] × Requested Pickup * Cancel Apply 04…" at bounding box center [400, 253] width 801 height 342
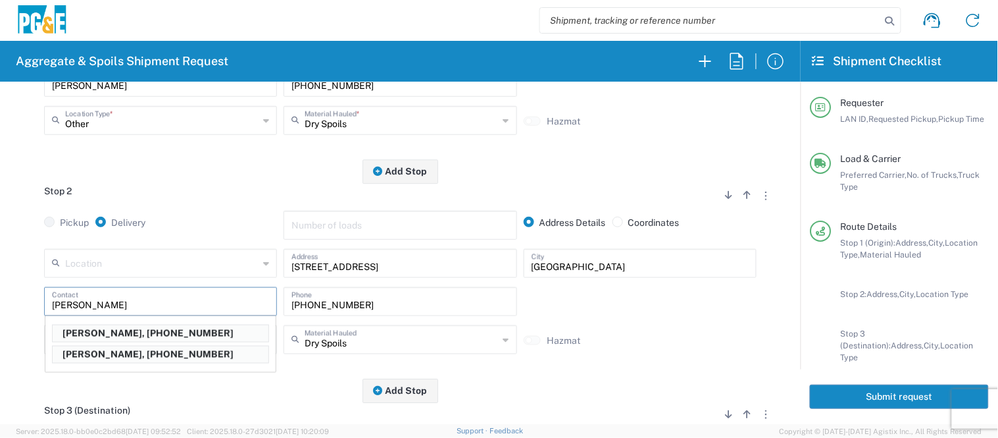
click at [86, 328] on p "[PERSON_NAME], [PHONE_NUMBER]" at bounding box center [161, 333] width 216 height 16
type input "[PERSON_NAME]"
type input "[PHONE_NUMBER]"
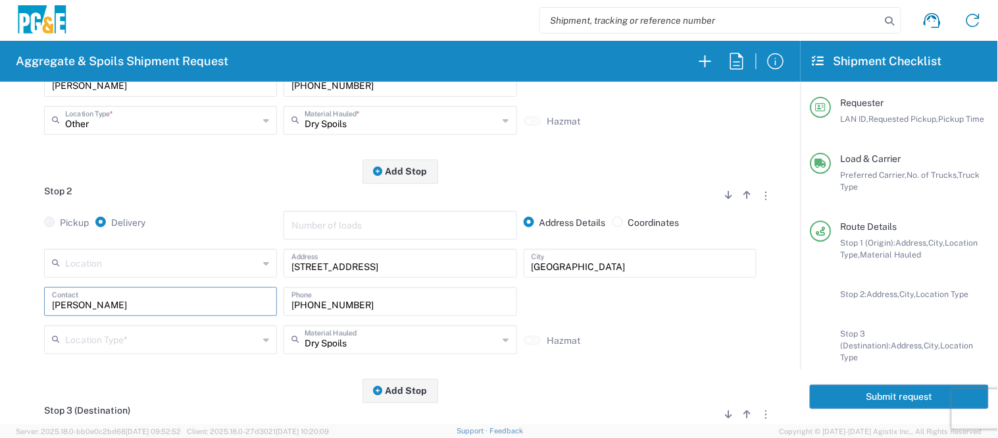
click at [122, 341] on input "text" at bounding box center [161, 338] width 193 height 23
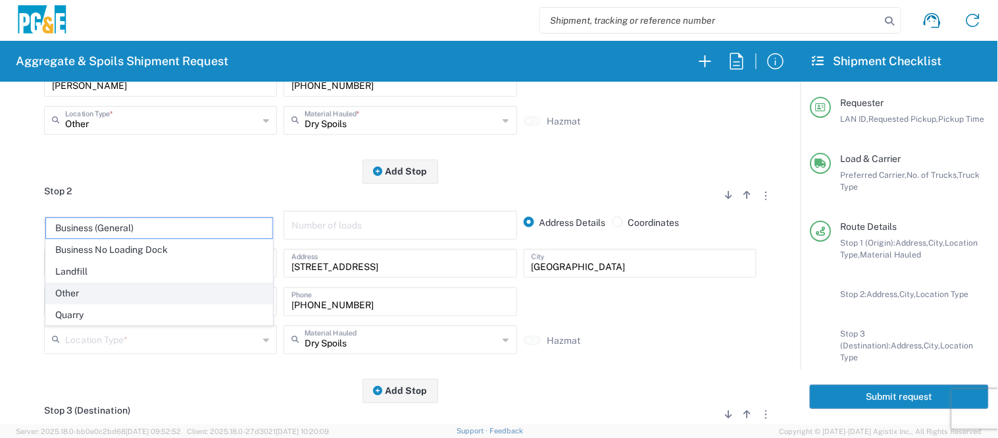
click at [116, 294] on span "Other" at bounding box center [159, 293] width 226 height 20
type input "Other"
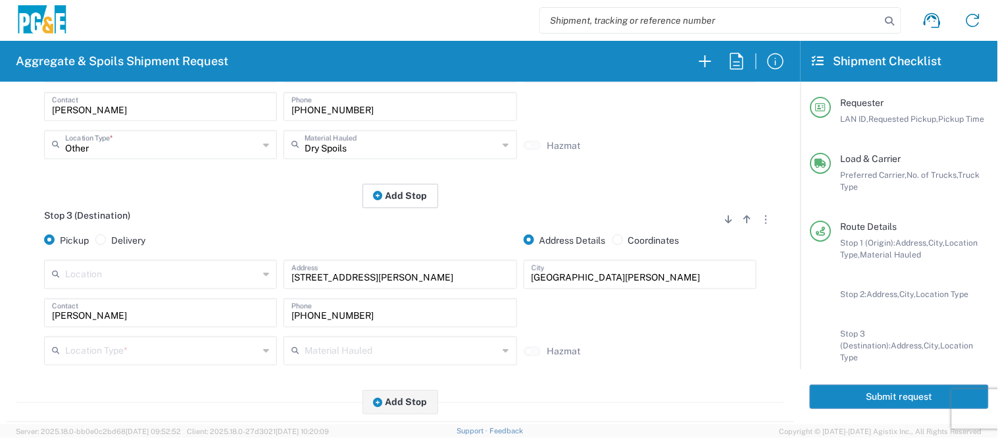
scroll to position [511, 0]
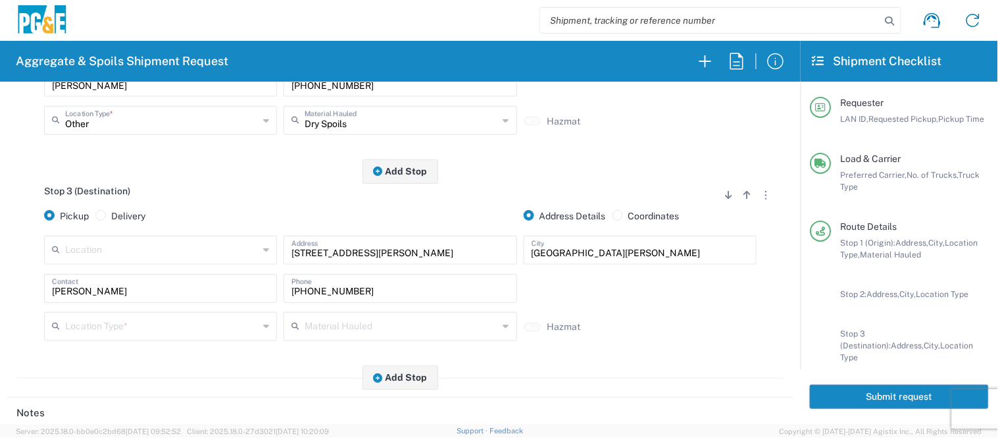
click at [129, 325] on input "text" at bounding box center [161, 325] width 193 height 23
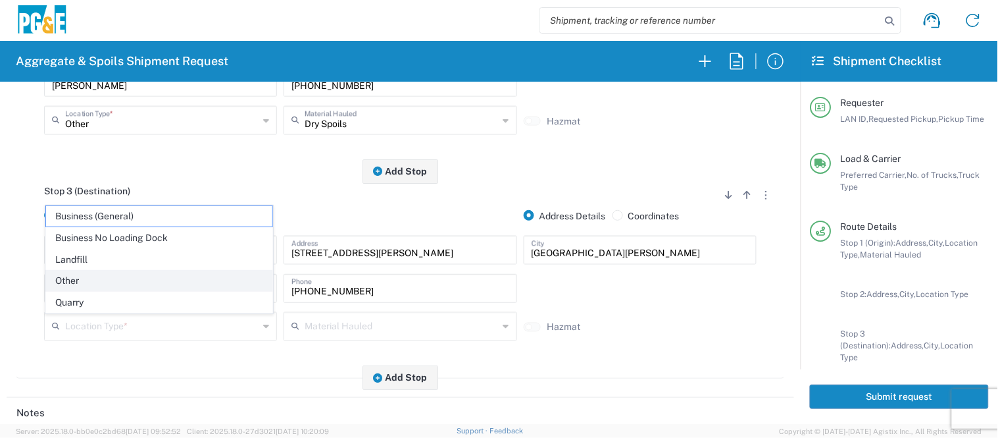
click at [121, 291] on li "Other" at bounding box center [159, 281] width 228 height 22
type input "Other"
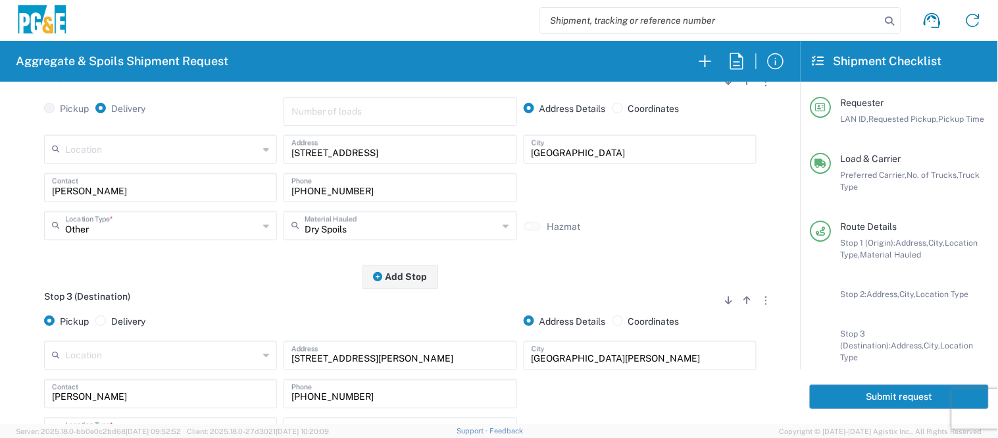
scroll to position [438, 0]
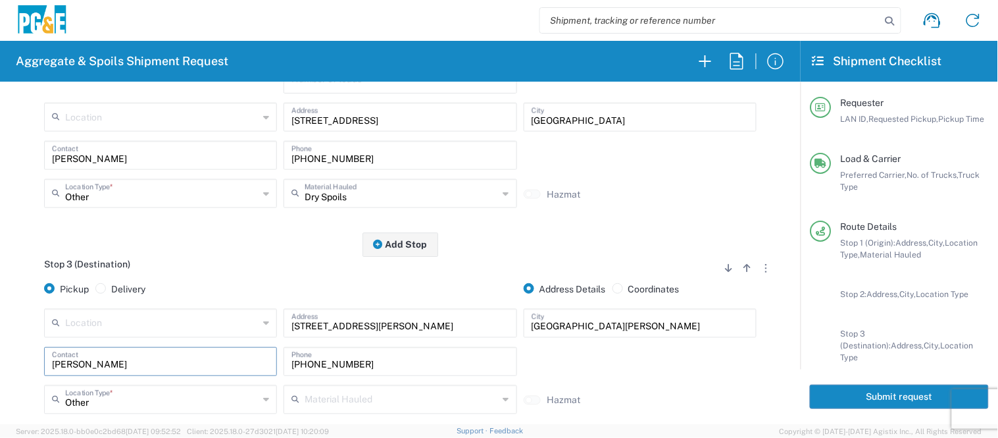
drag, startPoint x: 108, startPoint y: 369, endPoint x: 0, endPoint y: 367, distance: 108.0
click at [0, 367] on form "Requester Information CTA2 LAN ID * [DATE] × Requested Pickup * Cancel Apply 04…" at bounding box center [400, 253] width 801 height 342
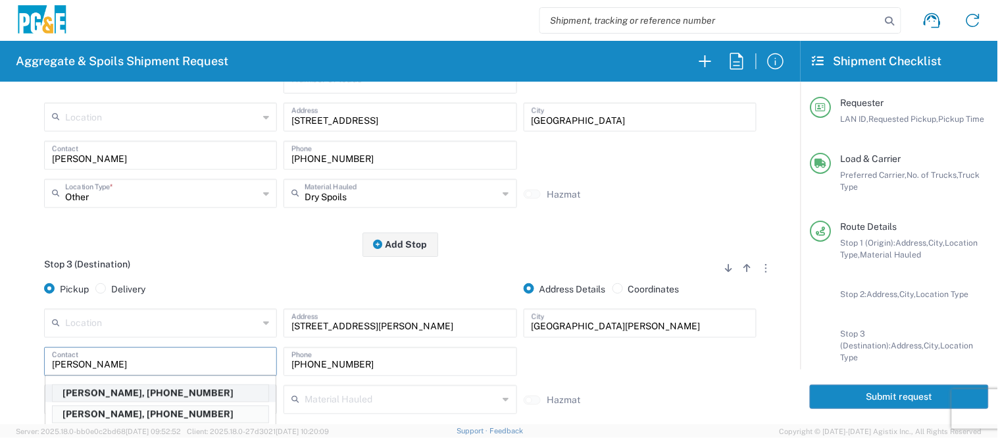
click at [113, 391] on p "[PERSON_NAME], [PHONE_NUMBER]" at bounding box center [161, 393] width 216 height 16
type input "[PERSON_NAME]"
type input "[PHONE_NUMBER]"
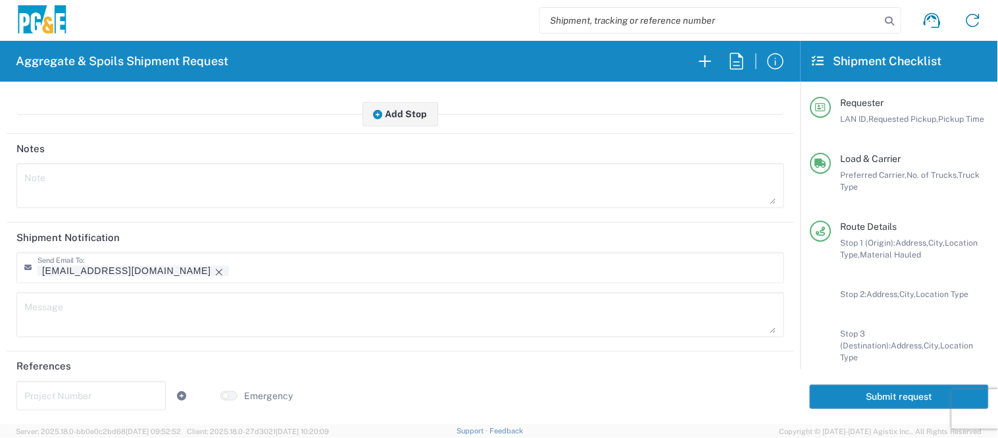
scroll to position [777, 0]
click at [214, 267] on icon "Remove tag" at bounding box center [219, 271] width 11 height 11
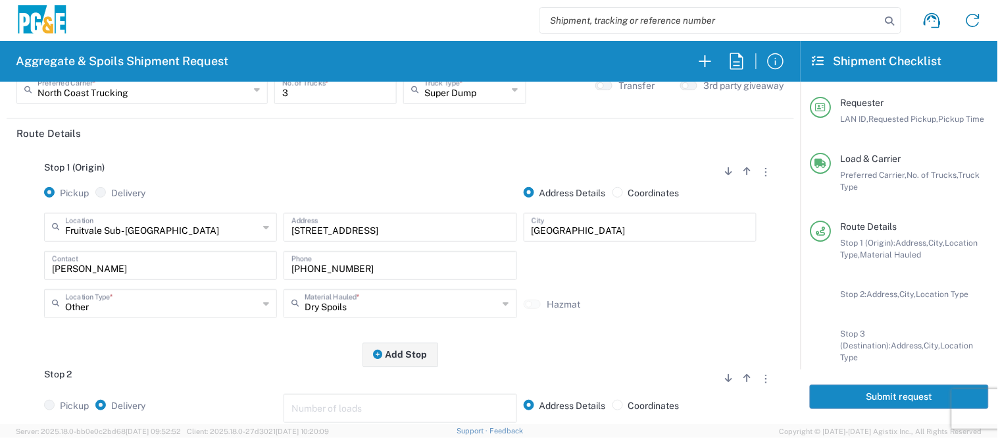
scroll to position [0, 0]
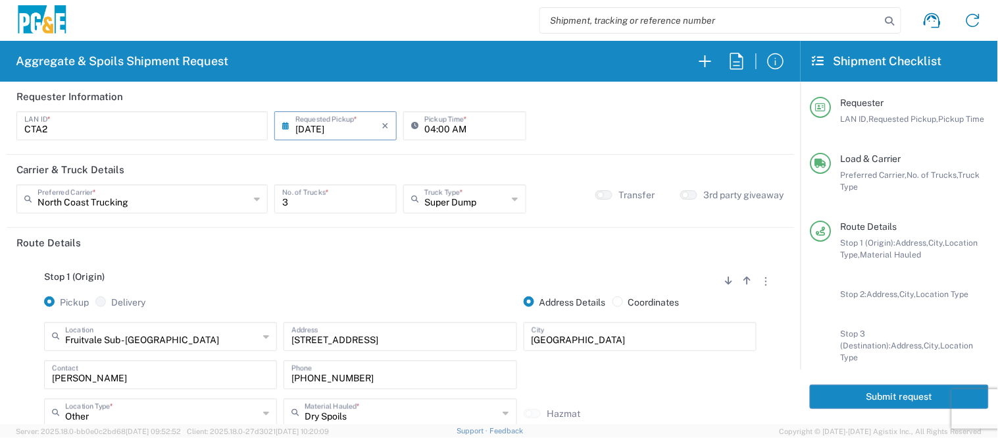
click at [890, 398] on button "Submit request" at bounding box center [899, 396] width 179 height 24
